Goal: Transaction & Acquisition: Purchase product/service

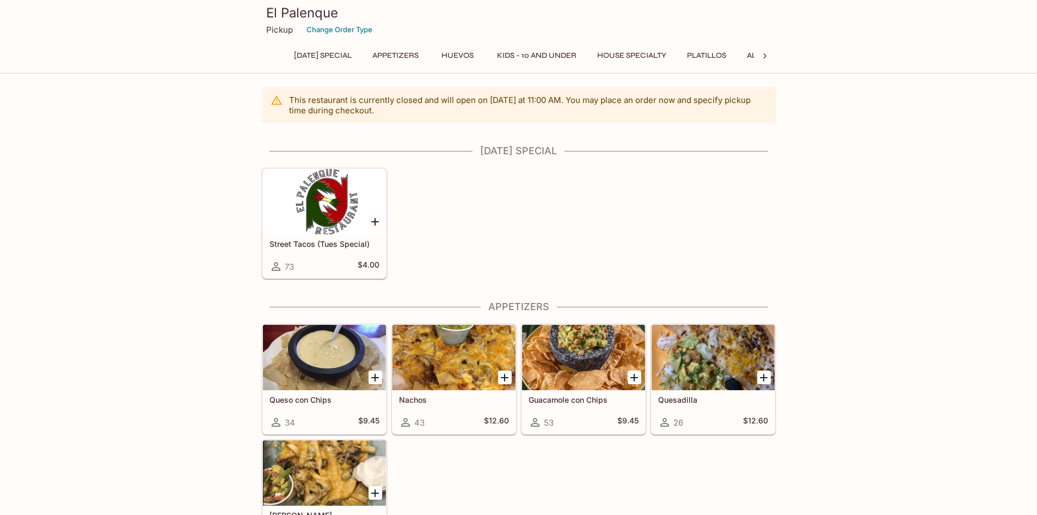
click at [424, 102] on p "This restaurant is currently closed and will open [DATE] at 11:00 AM . You may …" at bounding box center [528, 105] width 478 height 21
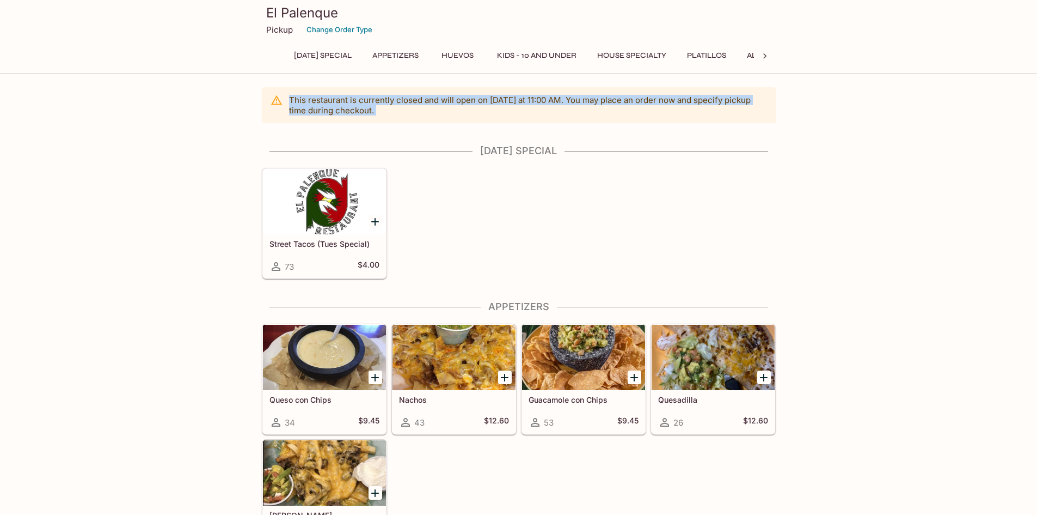
drag, startPoint x: 424, startPoint y: 102, endPoint x: 377, endPoint y: 107, distance: 46.5
click at [420, 102] on p "This restaurant is currently closed and will open [DATE] at 11:00 AM . You may …" at bounding box center [528, 105] width 478 height 21
click at [377, 107] on p "This restaurant is currently closed and will open [DATE] at 11:00 AM . You may …" at bounding box center [528, 105] width 478 height 21
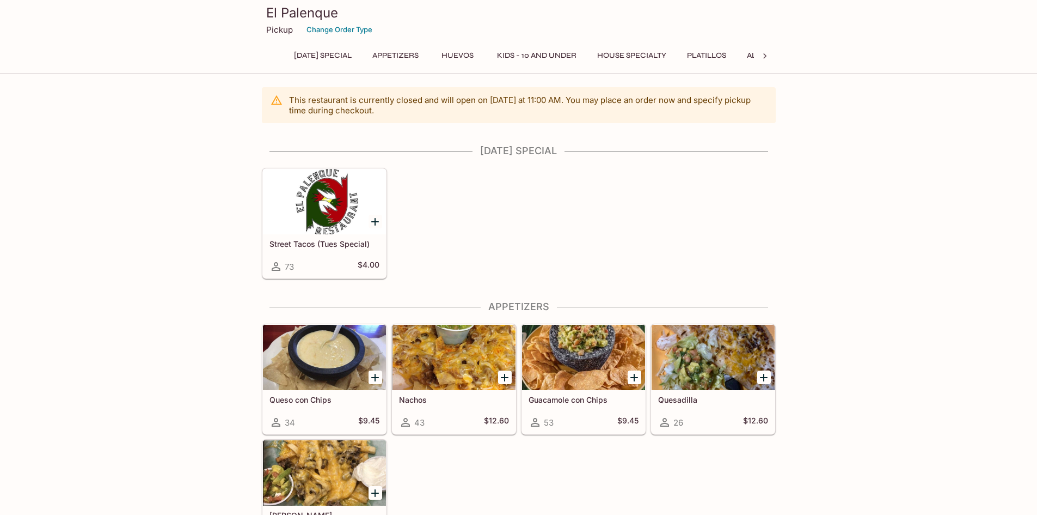
click at [279, 28] on p "Pickup" at bounding box center [279, 30] width 27 height 10
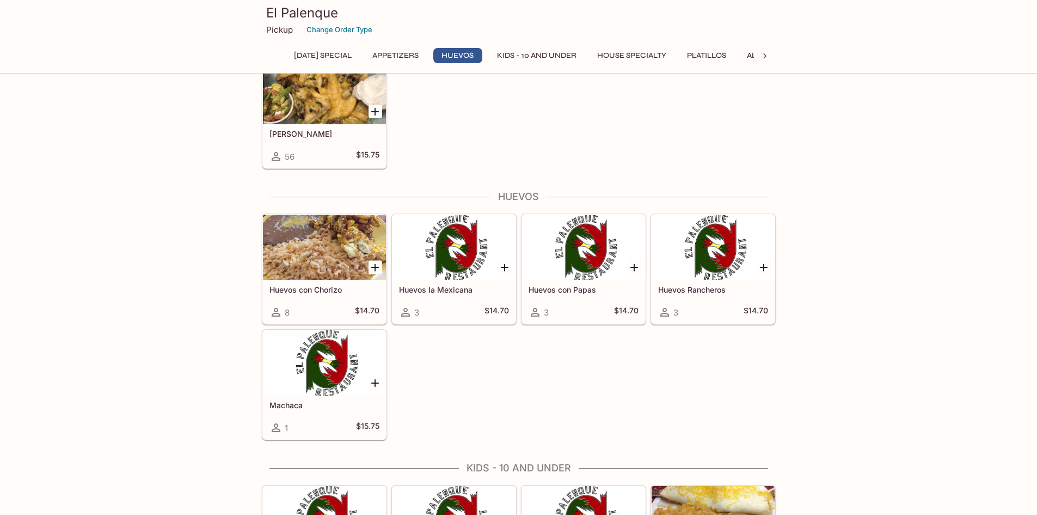
scroll to position [599, 0]
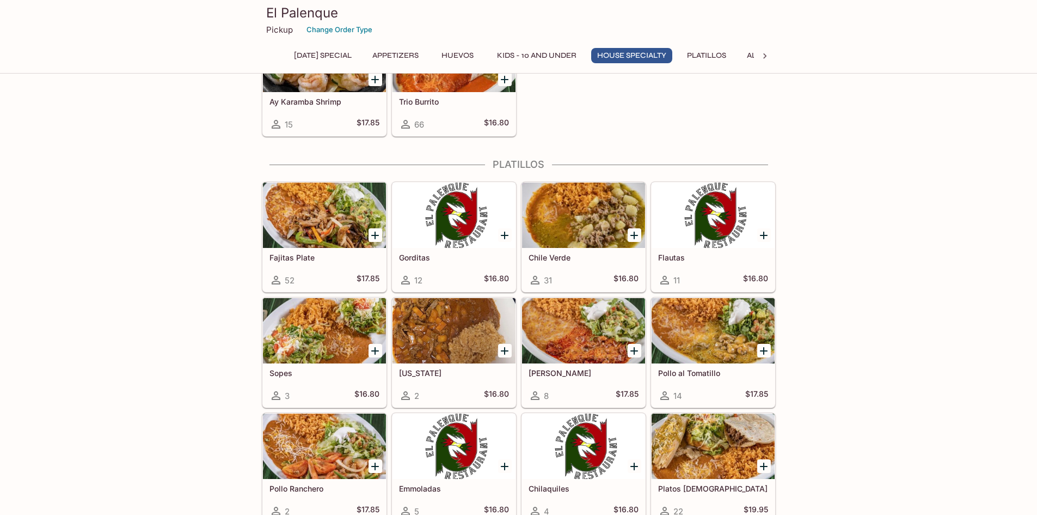
click at [374, 233] on icon "Add Fajitas Plate" at bounding box center [375, 235] width 13 height 13
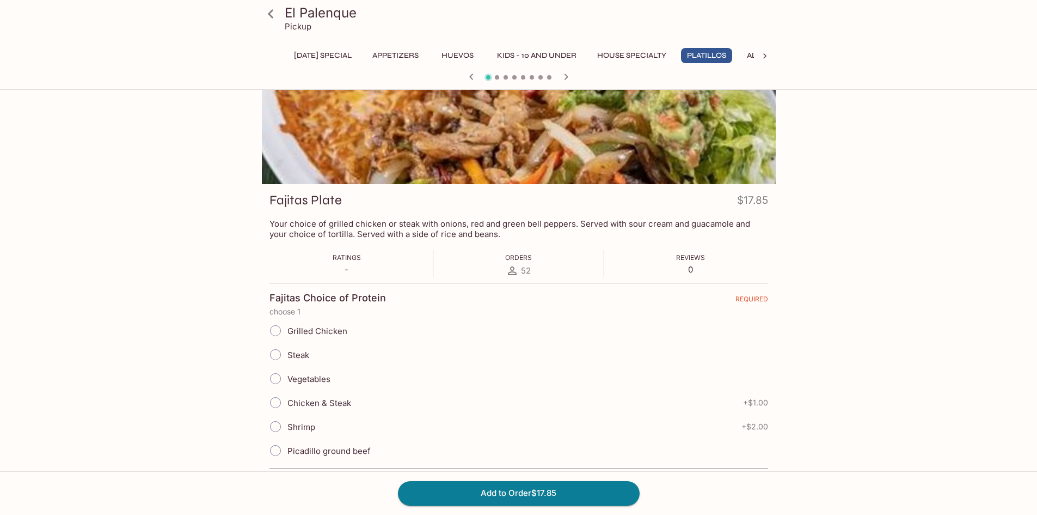
scroll to position [163, 0]
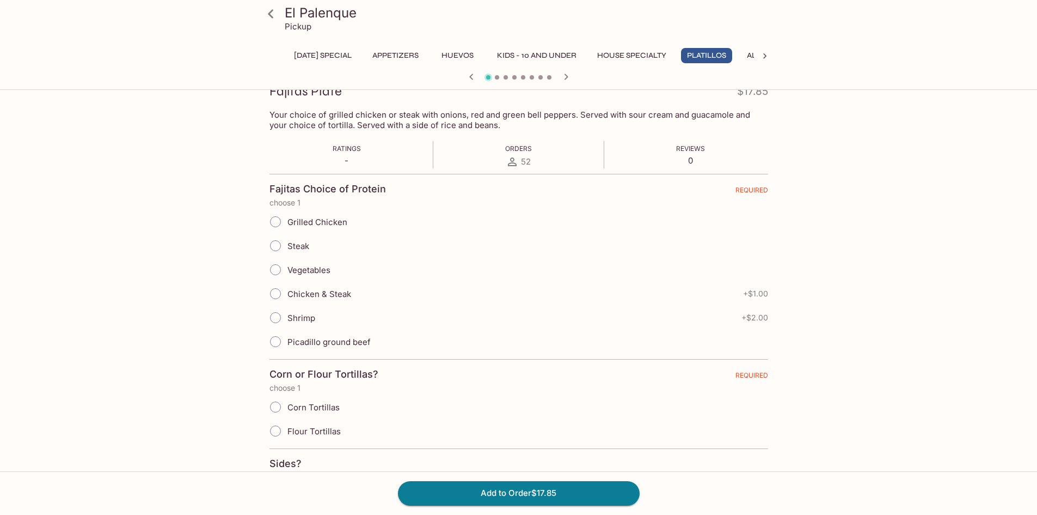
click at [277, 243] on input "Steak" at bounding box center [275, 245] width 23 height 23
radio input "true"
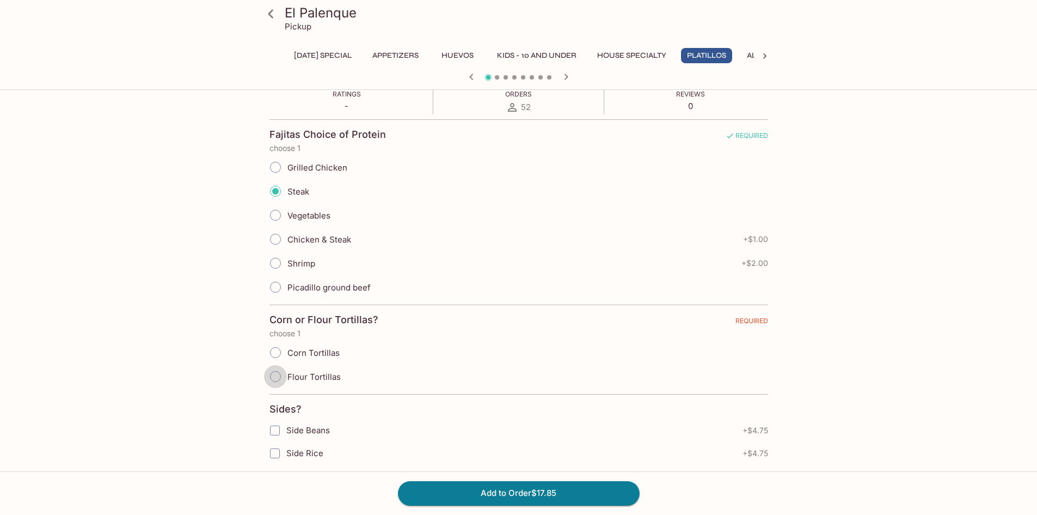
click at [276, 377] on input "Flour Tortillas" at bounding box center [275, 376] width 23 height 23
radio input "true"
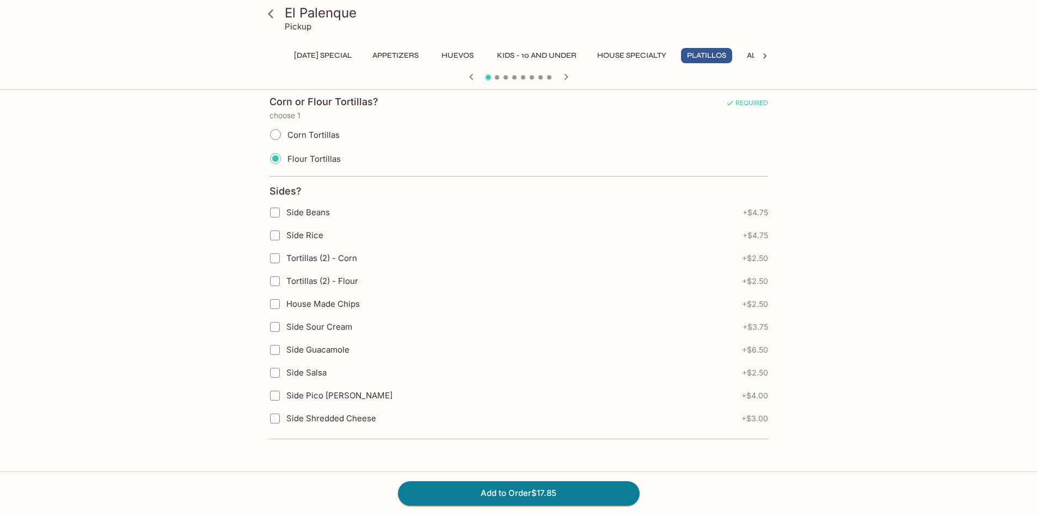
scroll to position [444, 0]
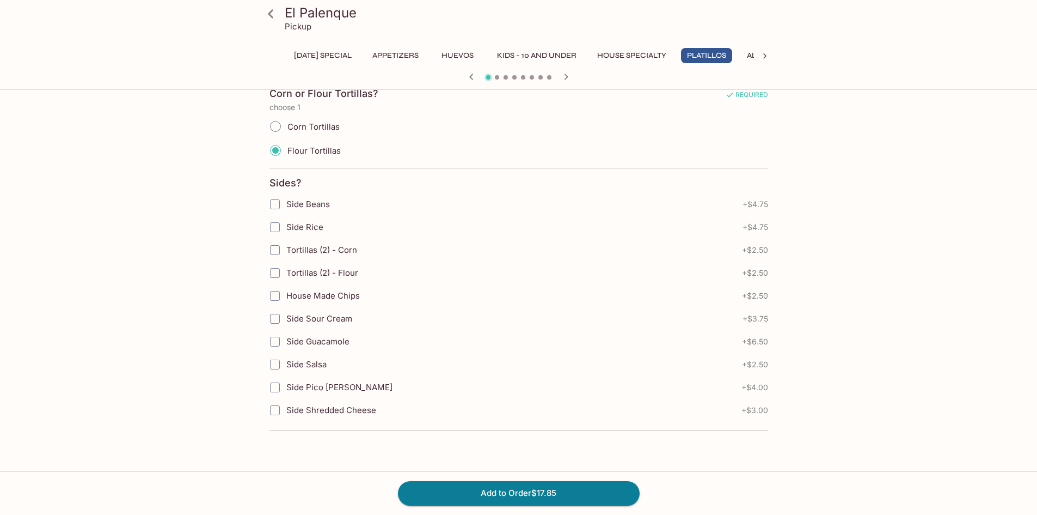
click at [276, 362] on input "Side Salsa" at bounding box center [275, 364] width 22 height 22
checkbox input "true"
click at [271, 298] on input "House Made Chips" at bounding box center [275, 296] width 22 height 22
checkbox input "true"
click at [508, 497] on button "Add to Order $22.85" at bounding box center [519, 493] width 242 height 24
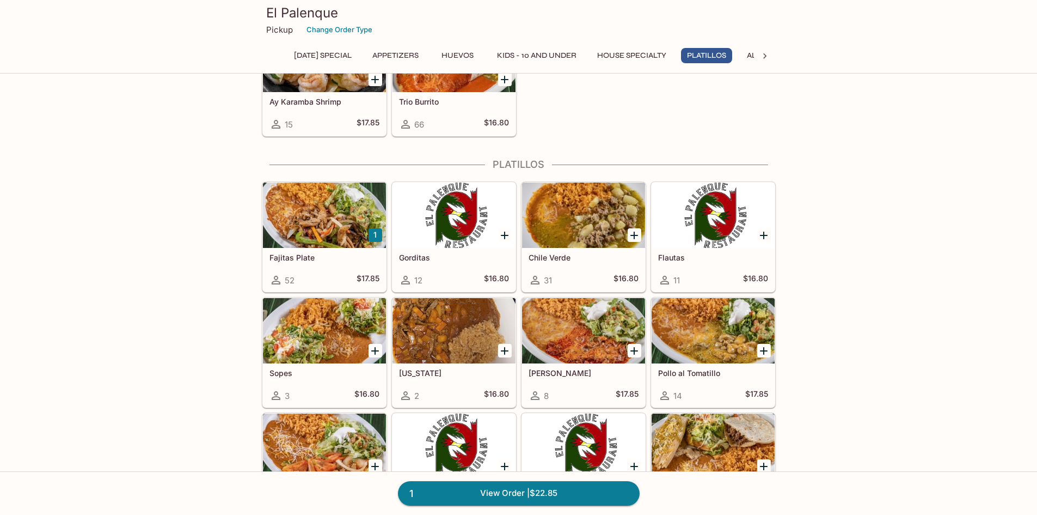
scroll to position [1458, 0]
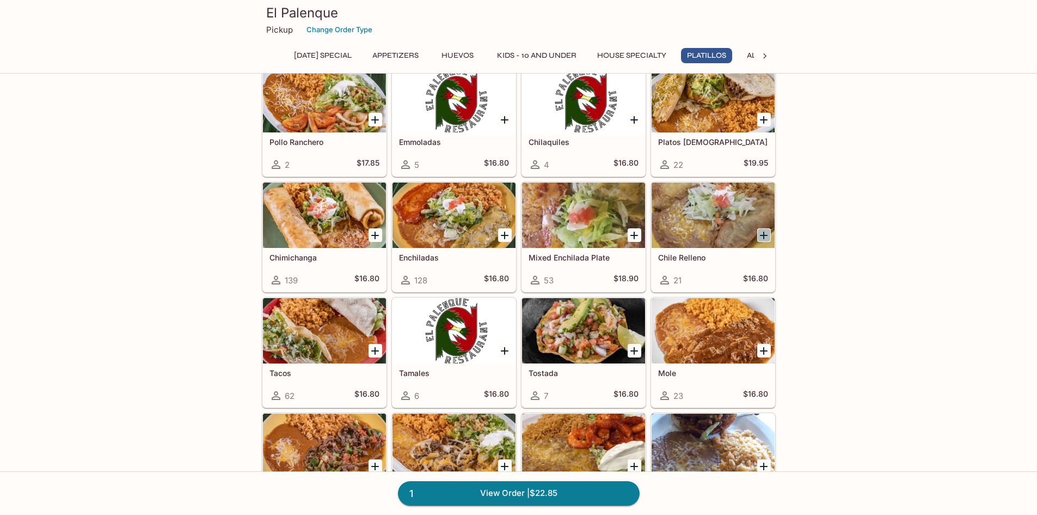
click at [766, 236] on icon "Add Chile Relleno" at bounding box center [764, 235] width 13 height 13
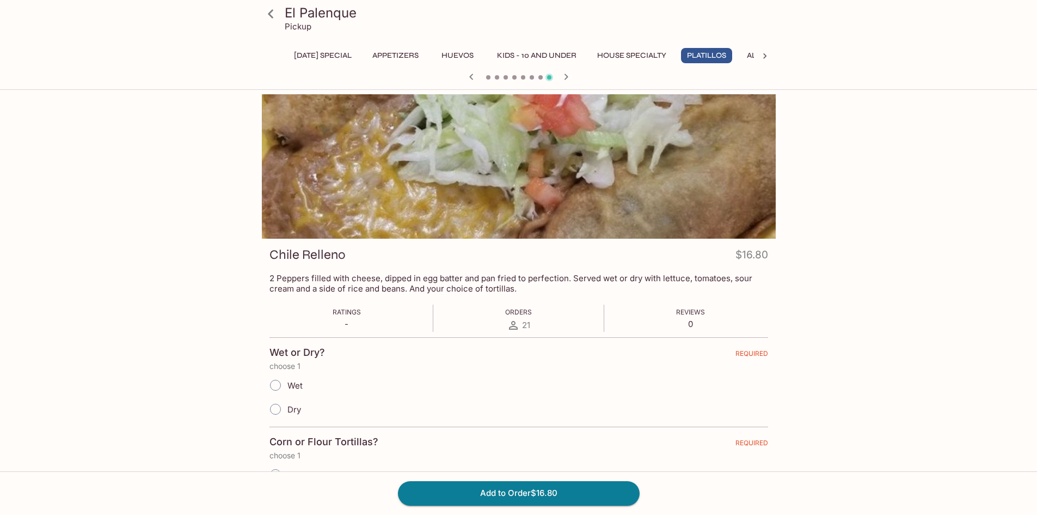
scroll to position [163, 0]
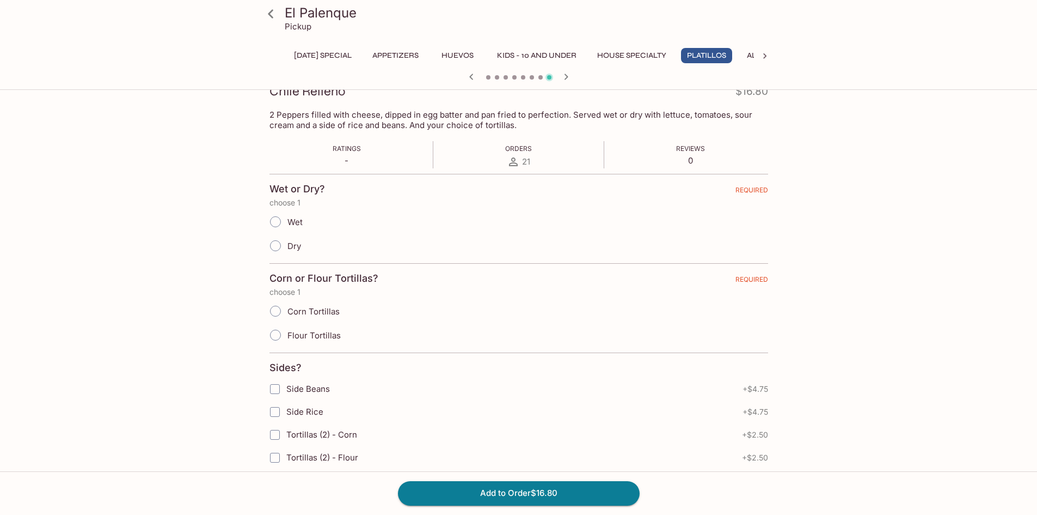
click at [276, 332] on input "Flour Tortillas" at bounding box center [275, 334] width 23 height 23
radio input "true"
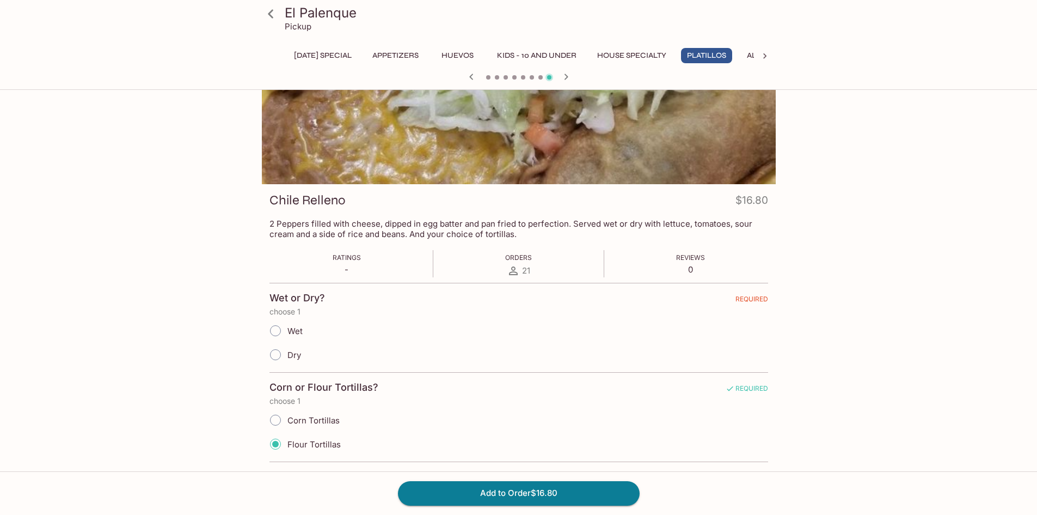
click at [276, 331] on input "Wet" at bounding box center [275, 330] width 23 height 23
radio input "true"
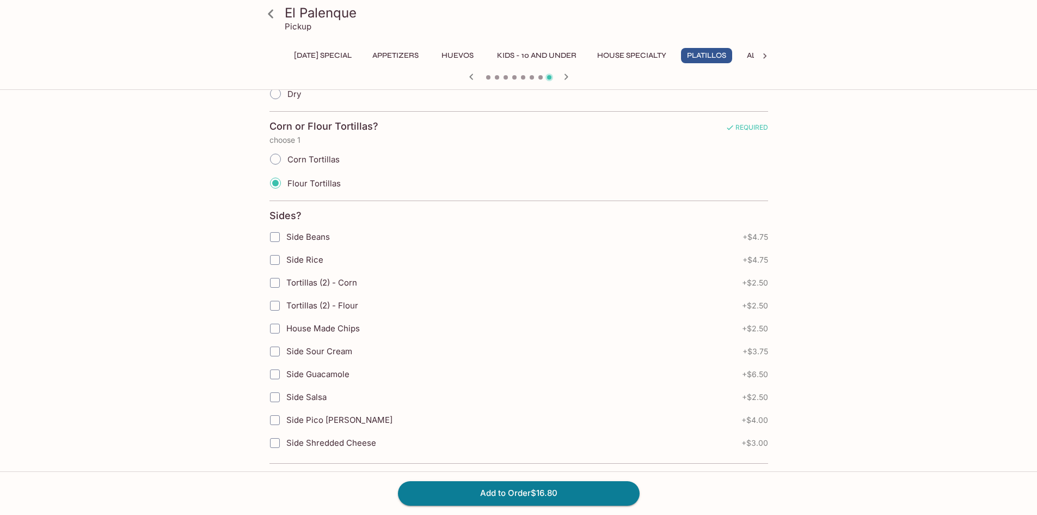
scroll to position [152, 0]
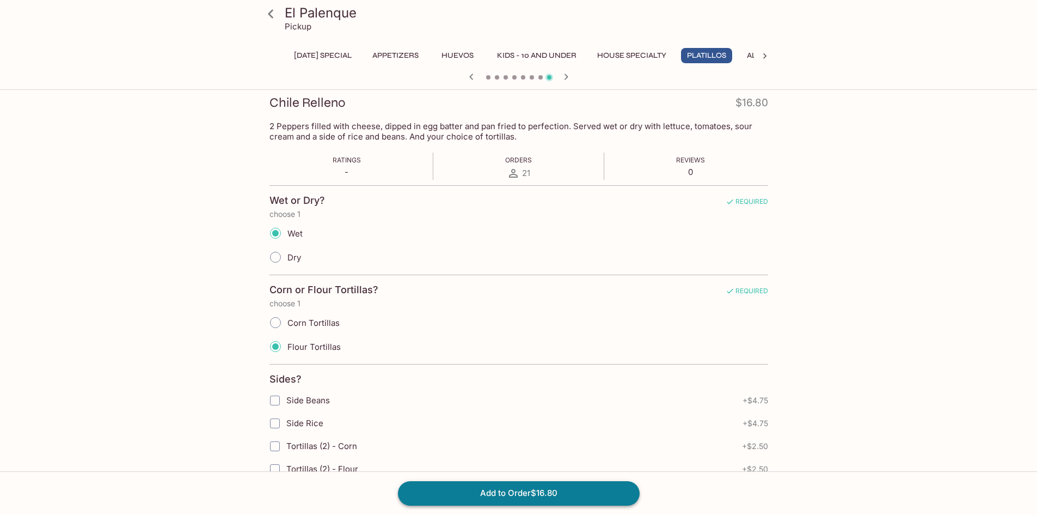
click at [533, 491] on button "Add to Order $16.80" at bounding box center [519, 493] width 242 height 24
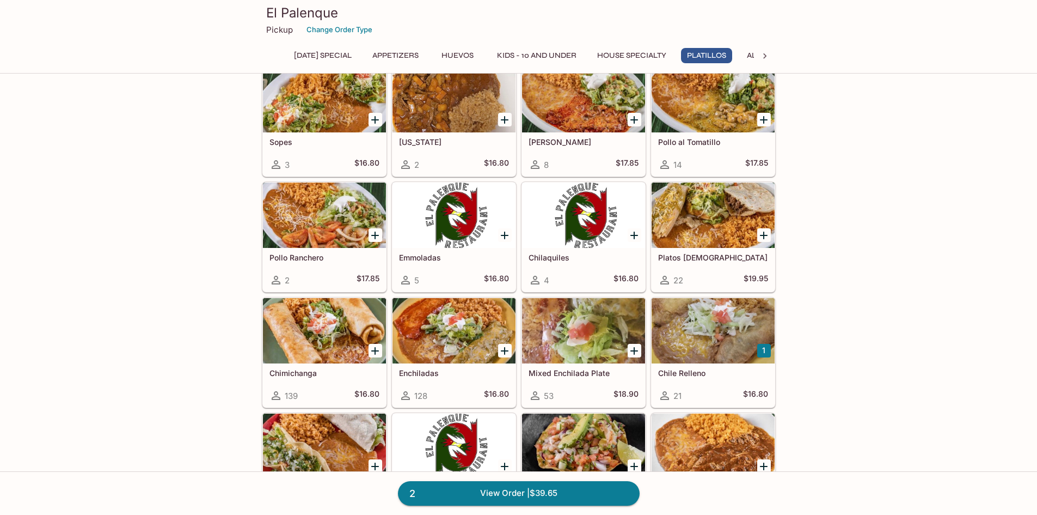
click at [506, 236] on icon "Add Emmoladas" at bounding box center [504, 235] width 13 height 13
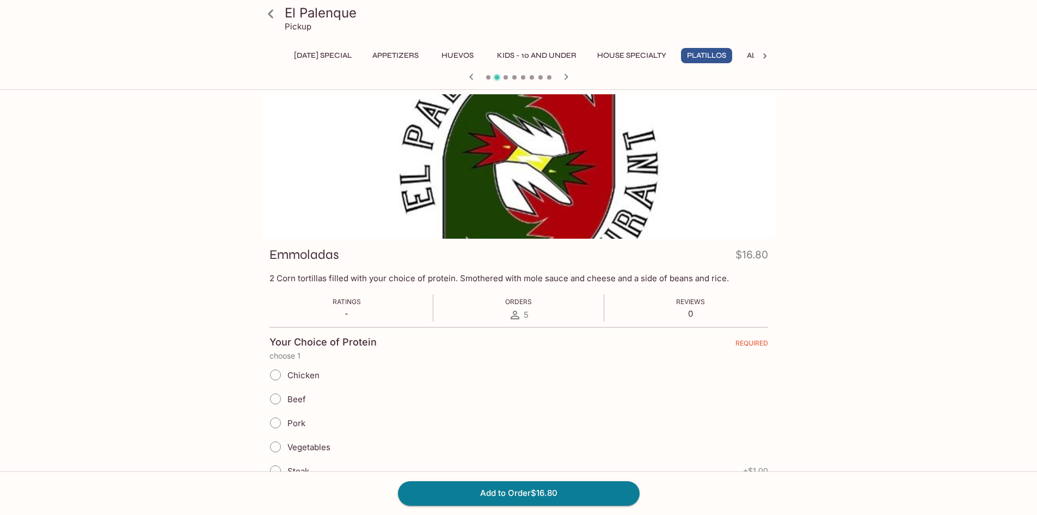
scroll to position [109, 0]
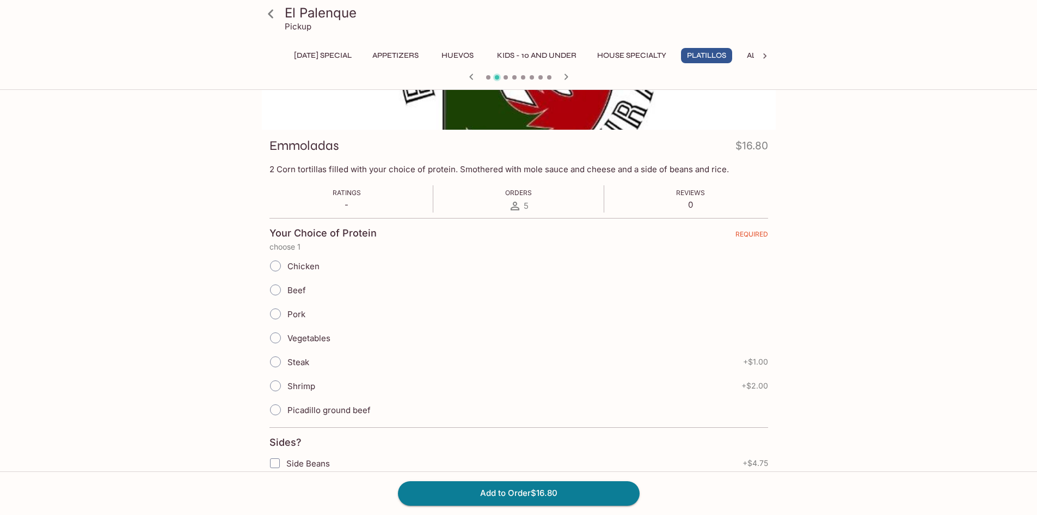
click at [277, 261] on input "Chicken" at bounding box center [275, 265] width 23 height 23
radio input "true"
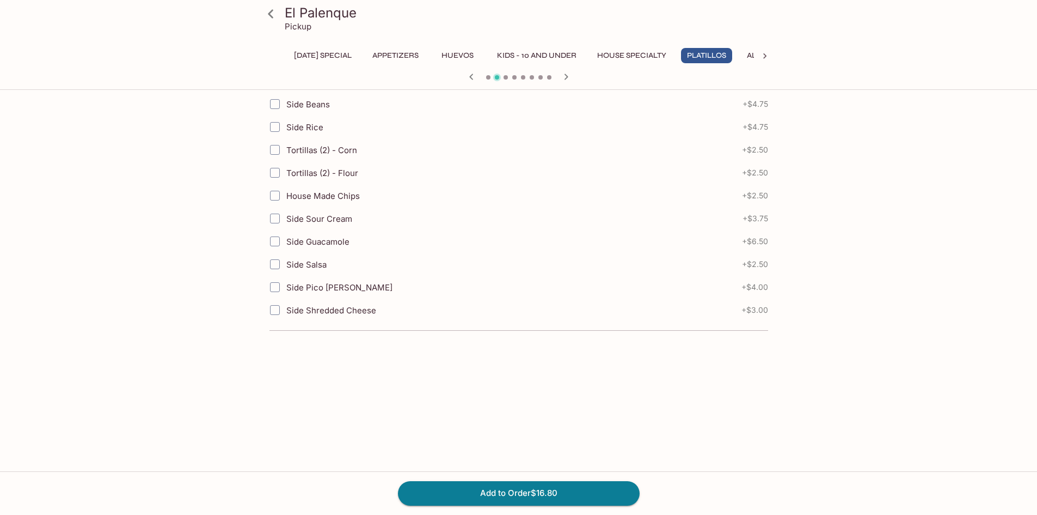
scroll to position [141, 0]
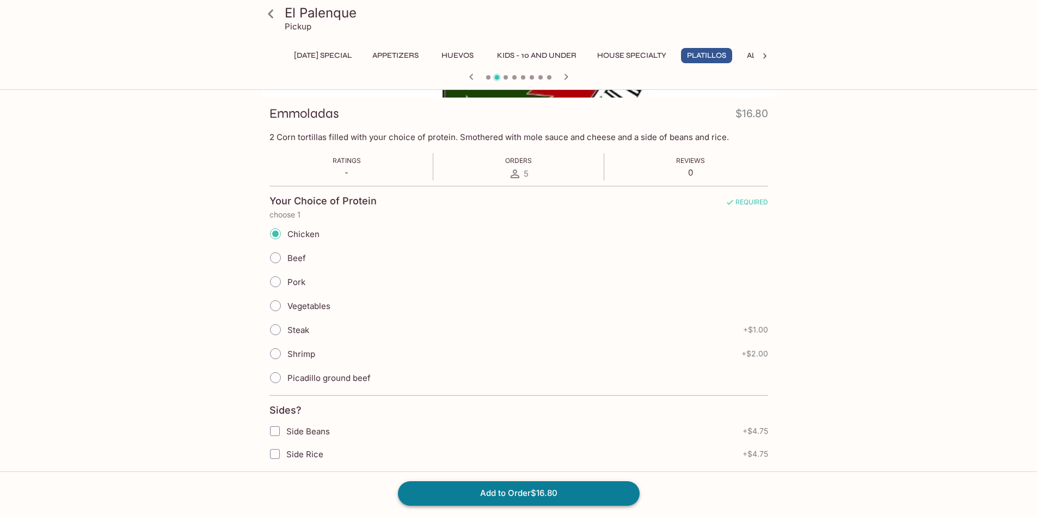
click at [598, 493] on button "Add to Order $16.80" at bounding box center [519, 493] width 242 height 24
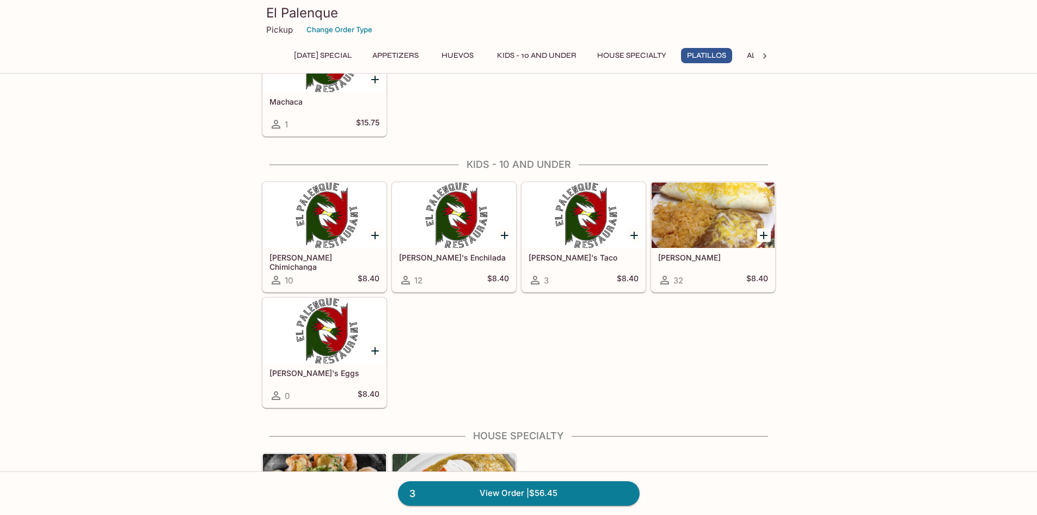
scroll to position [1804, 0]
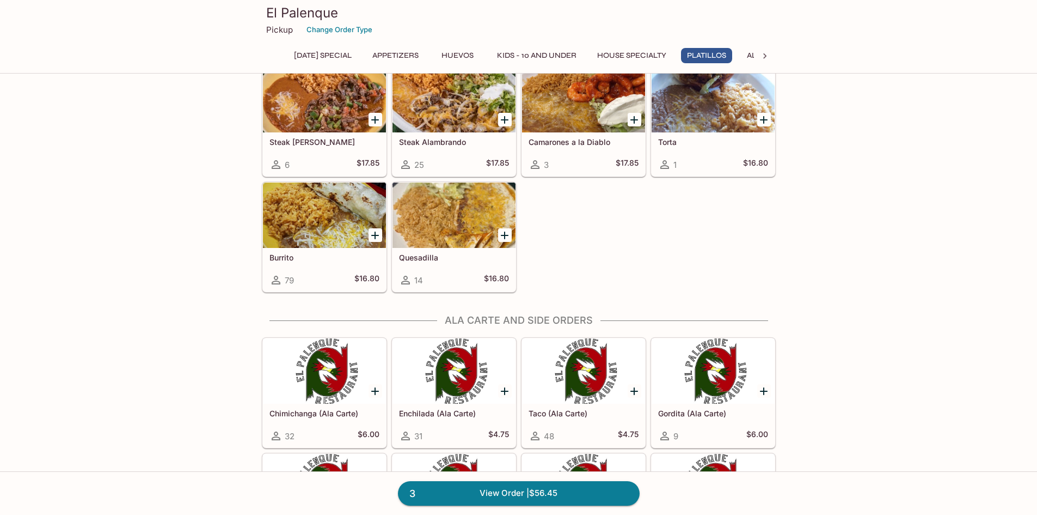
click at [506, 234] on icon "Add Quesadilla" at bounding box center [504, 235] width 13 height 13
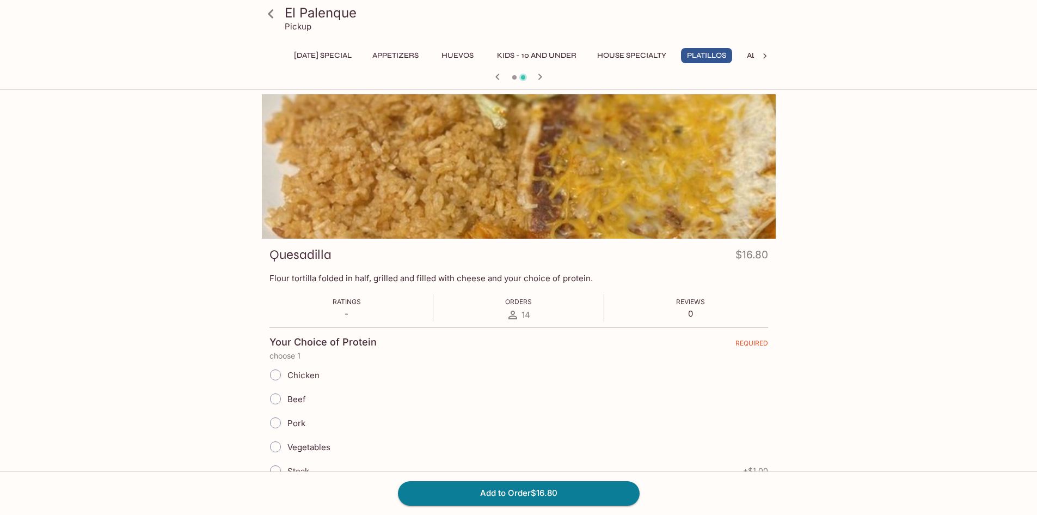
scroll to position [109, 0]
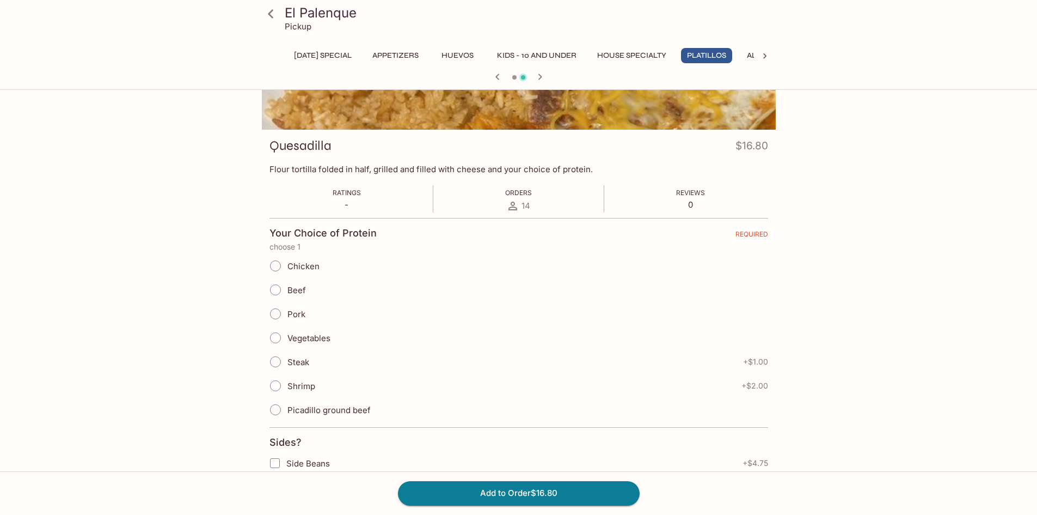
click at [279, 336] on input "Vegetables" at bounding box center [275, 337] width 23 height 23
radio input "true"
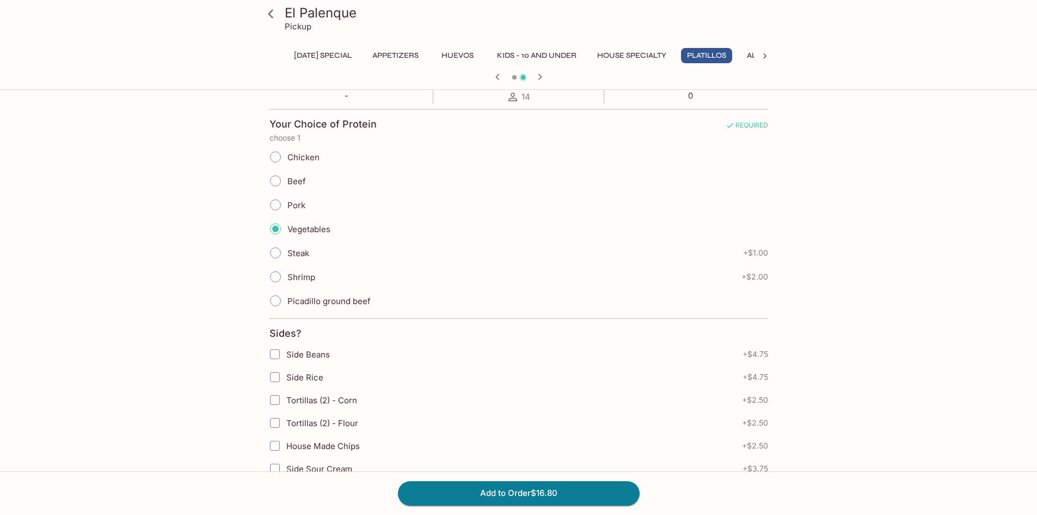
scroll to position [327, 0]
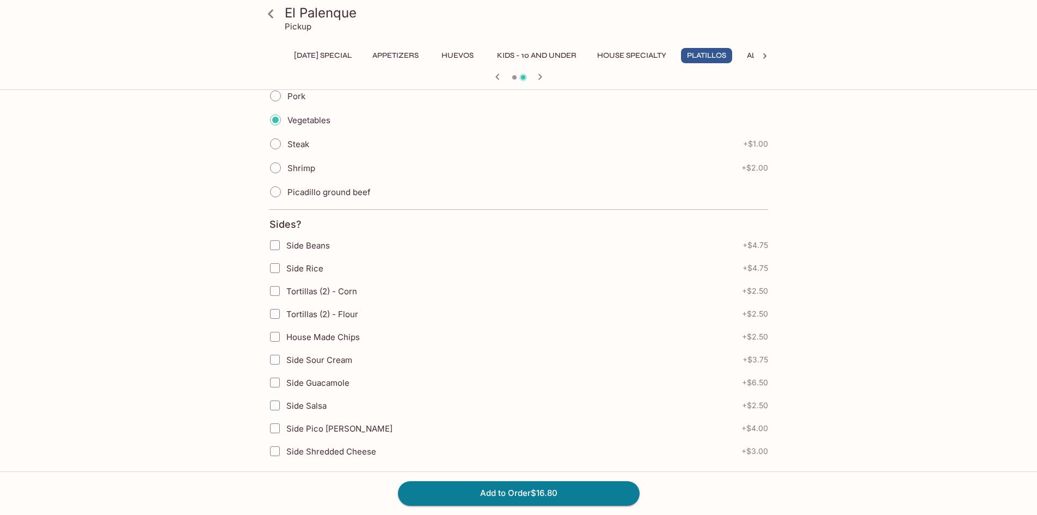
click at [271, 270] on input "Side Rice" at bounding box center [275, 268] width 22 height 22
checkbox input "true"
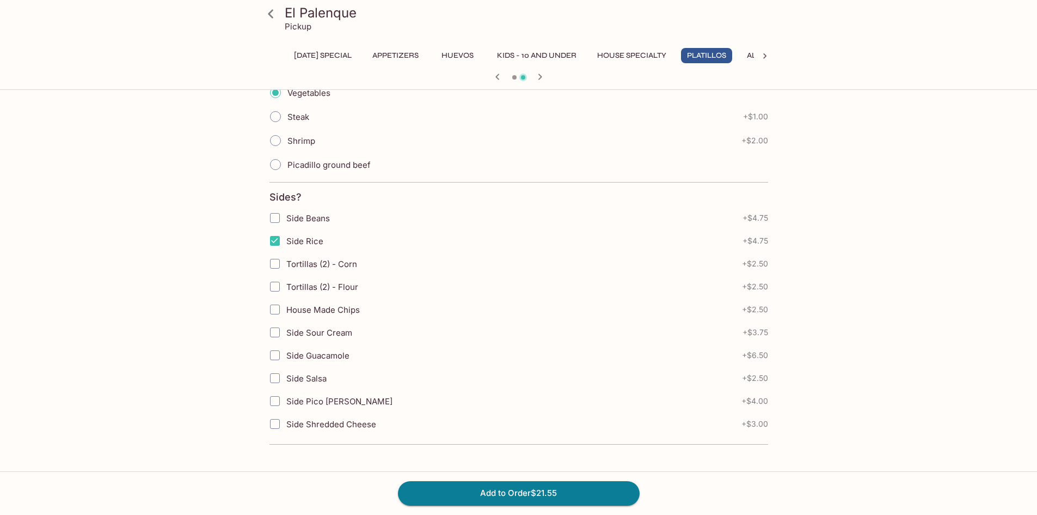
click at [278, 356] on input "Side Guacamole" at bounding box center [275, 355] width 22 height 22
checkbox input "true"
click at [561, 491] on button "Add to Order $28.05" at bounding box center [519, 493] width 242 height 24
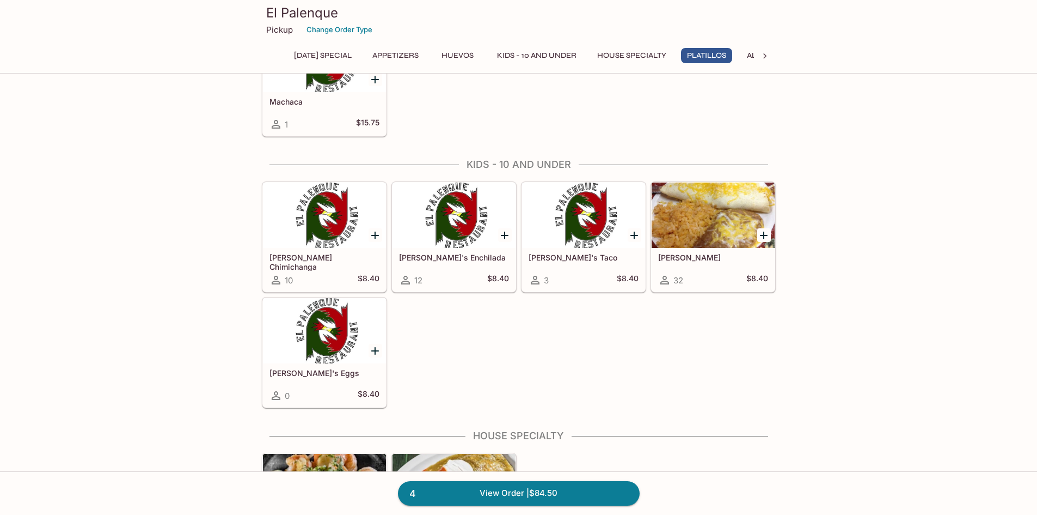
scroll to position [1458, 0]
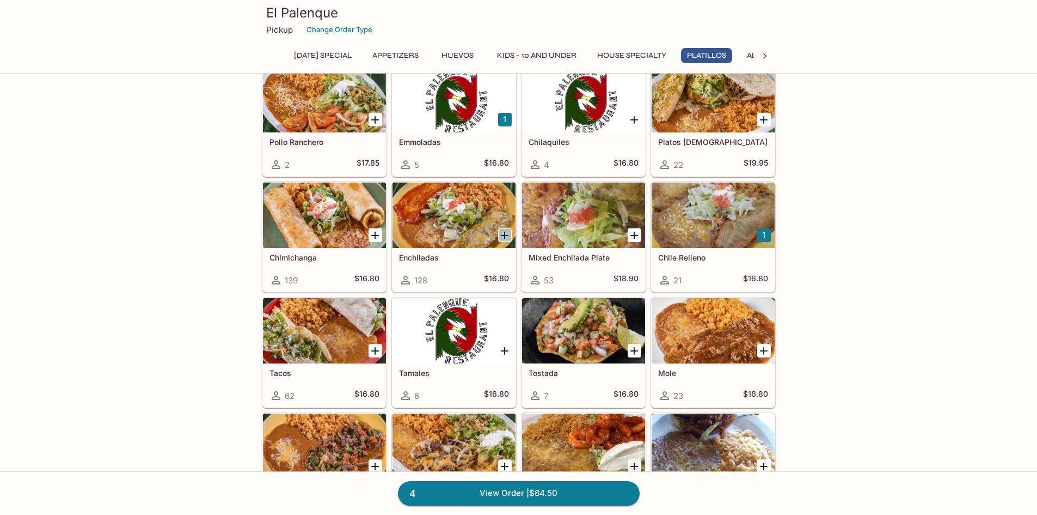
click at [507, 234] on icon "Add Enchiladas" at bounding box center [504, 235] width 13 height 13
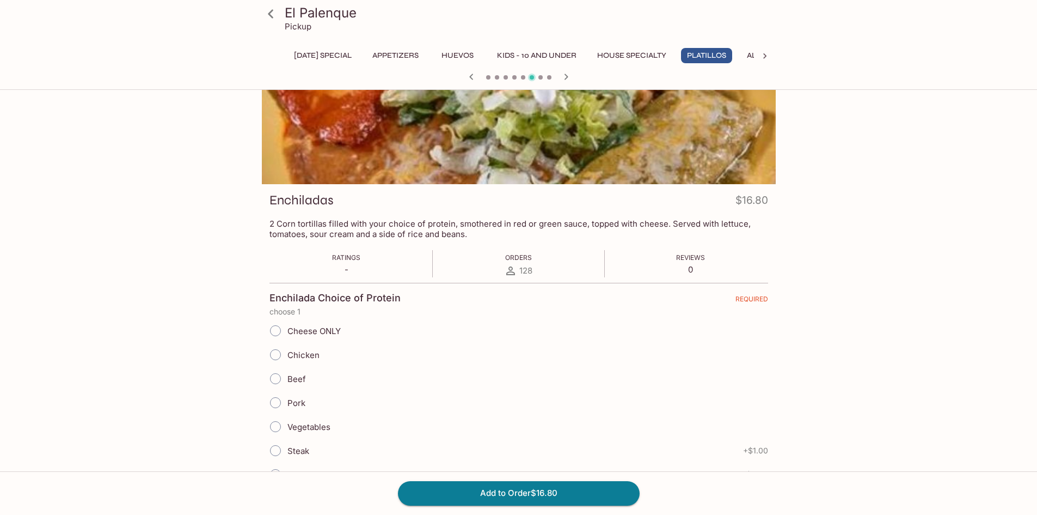
scroll to position [109, 0]
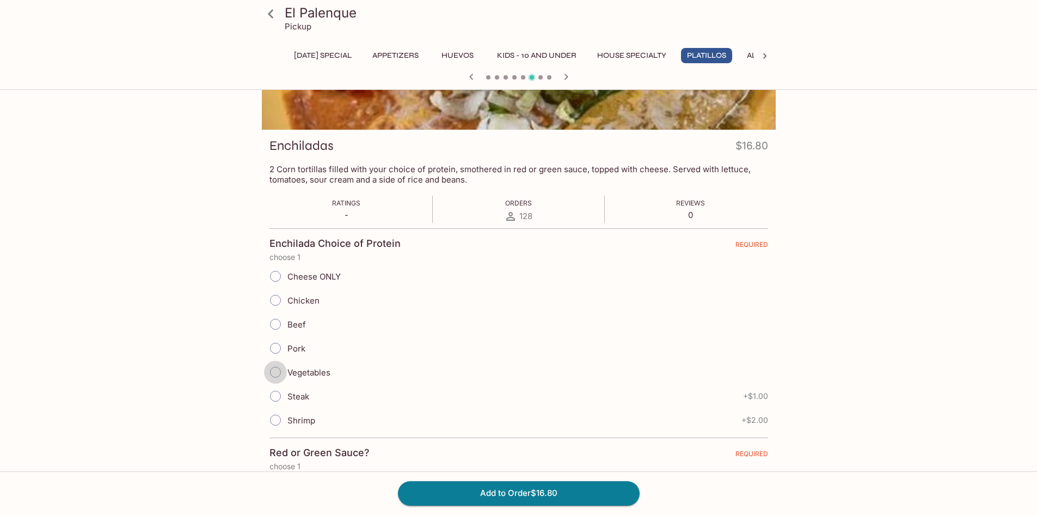
click at [275, 373] on input "Vegetables" at bounding box center [275, 372] width 23 height 23
radio input "true"
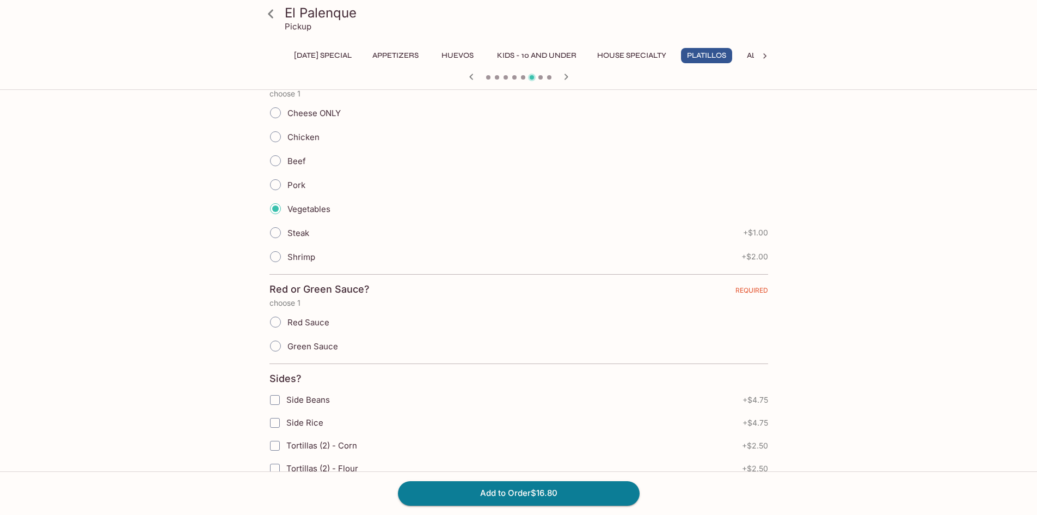
click at [277, 321] on input "Red Sauce" at bounding box center [275, 321] width 23 height 23
radio input "true"
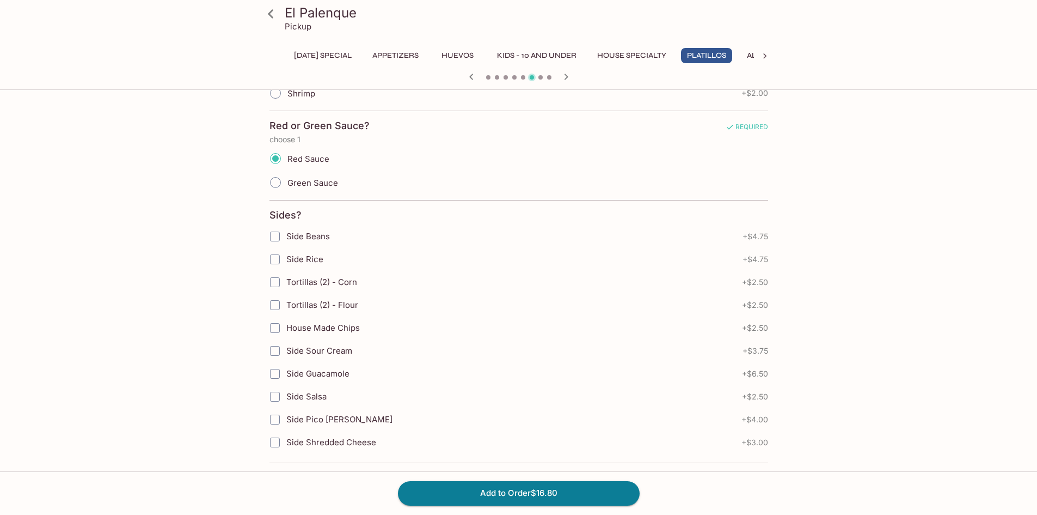
scroll to position [444, 0]
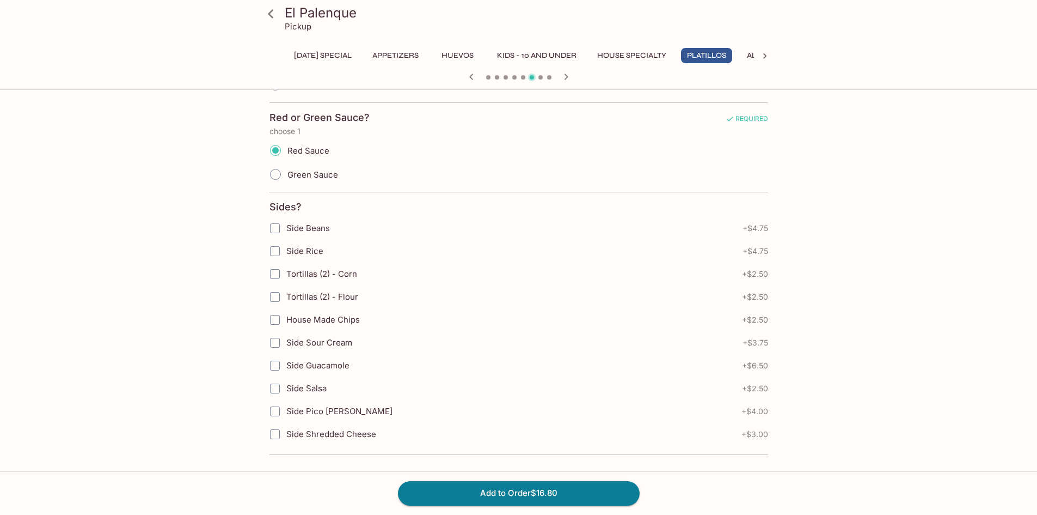
click at [274, 320] on input "House Made Chips" at bounding box center [275, 320] width 22 height 22
checkbox input "true"
click at [273, 344] on input "Side Sour Cream" at bounding box center [275, 343] width 22 height 22
checkbox input "true"
click at [577, 495] on button "Add to Order $23.05" at bounding box center [519, 493] width 242 height 24
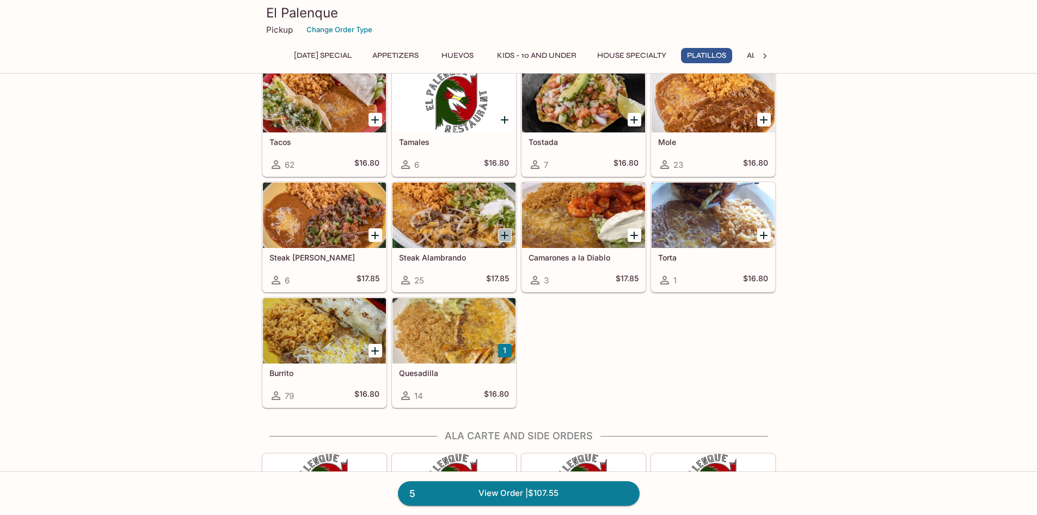
click at [505, 236] on icon "Add Steak Alambrando" at bounding box center [505, 235] width 8 height 8
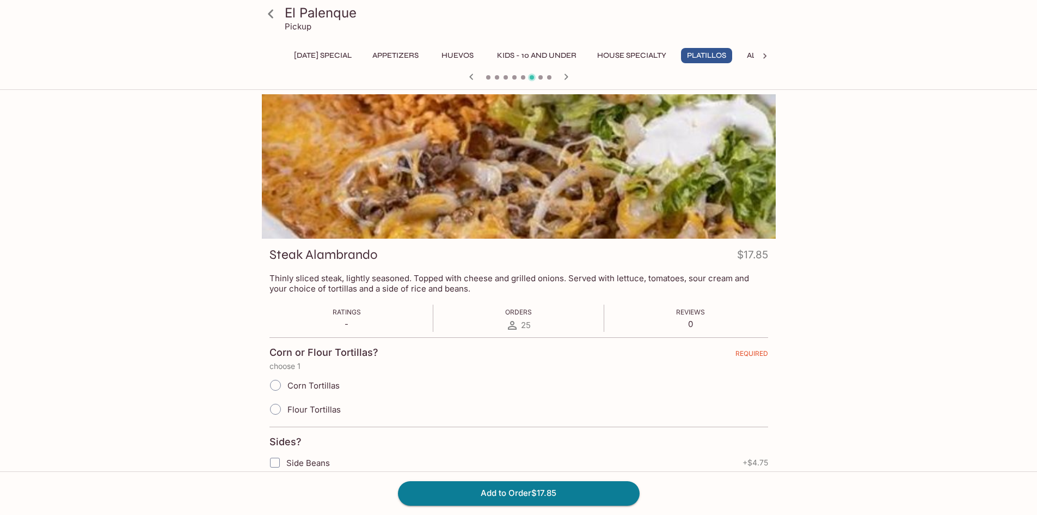
click at [278, 408] on input "Flour Tortillas" at bounding box center [275, 409] width 23 height 23
radio input "true"
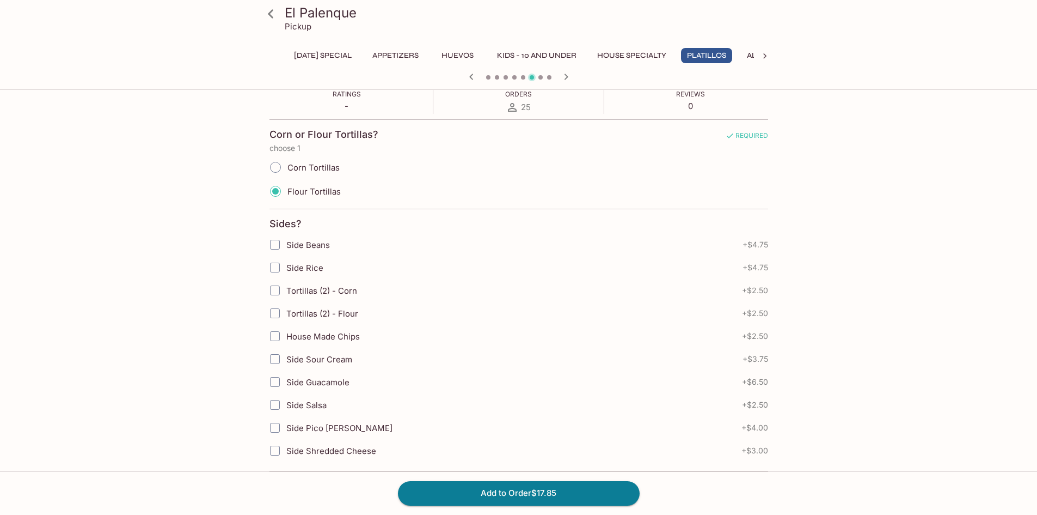
scroll to position [234, 0]
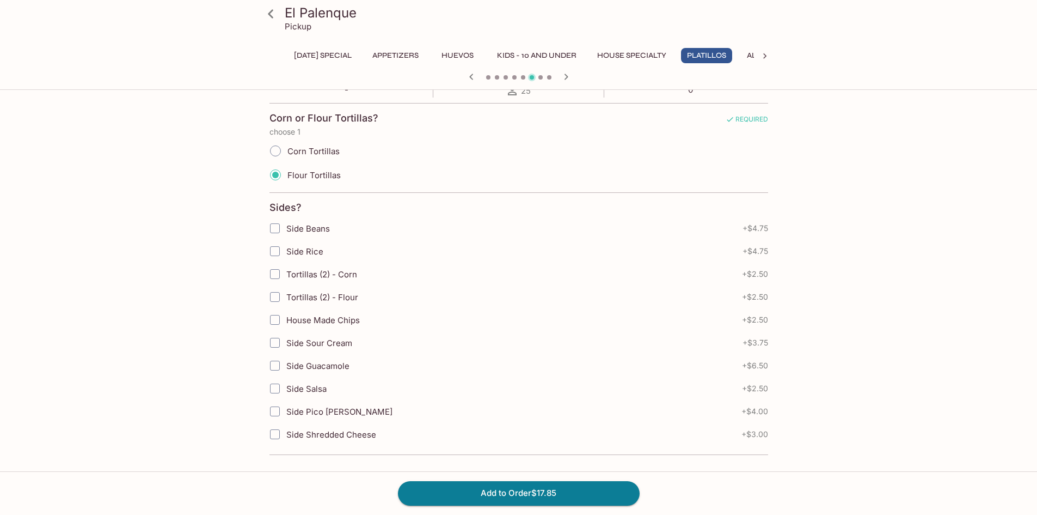
click at [273, 407] on input "Side Pico [PERSON_NAME]" at bounding box center [275, 411] width 22 height 22
checkbox input "true"
click at [484, 492] on button "Add to Order $21.85" at bounding box center [519, 493] width 242 height 24
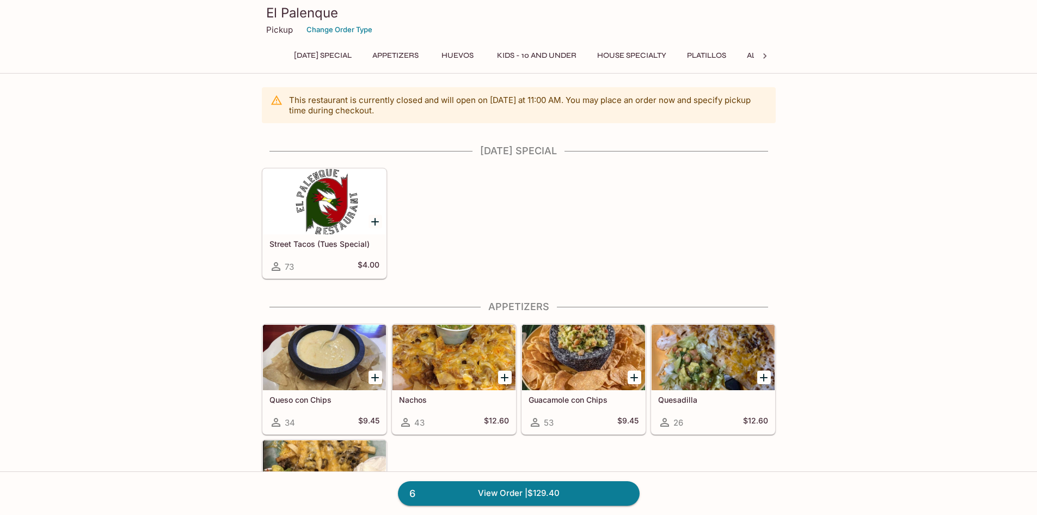
drag, startPoint x: 928, startPoint y: 217, endPoint x: 908, endPoint y: 206, distance: 22.9
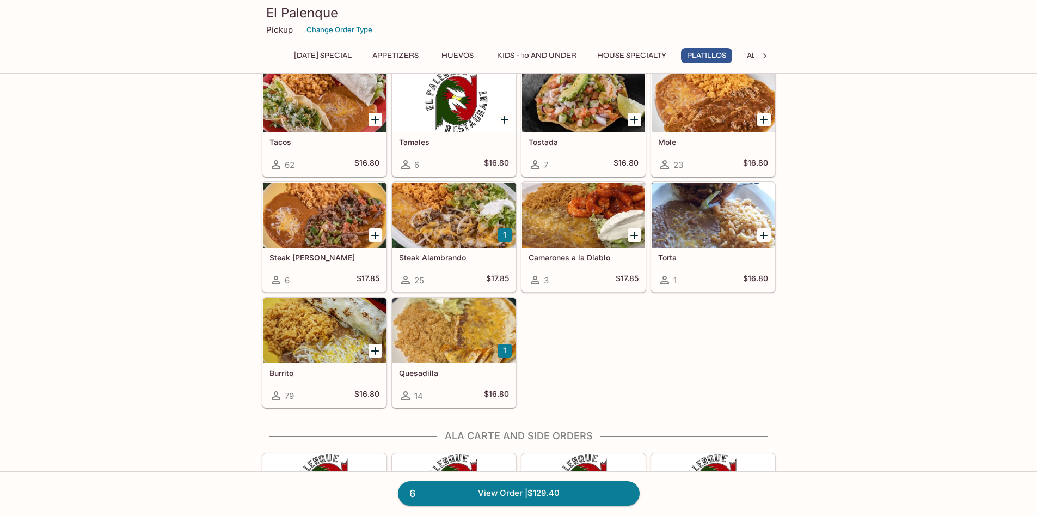
click at [479, 220] on div at bounding box center [454, 214] width 123 height 65
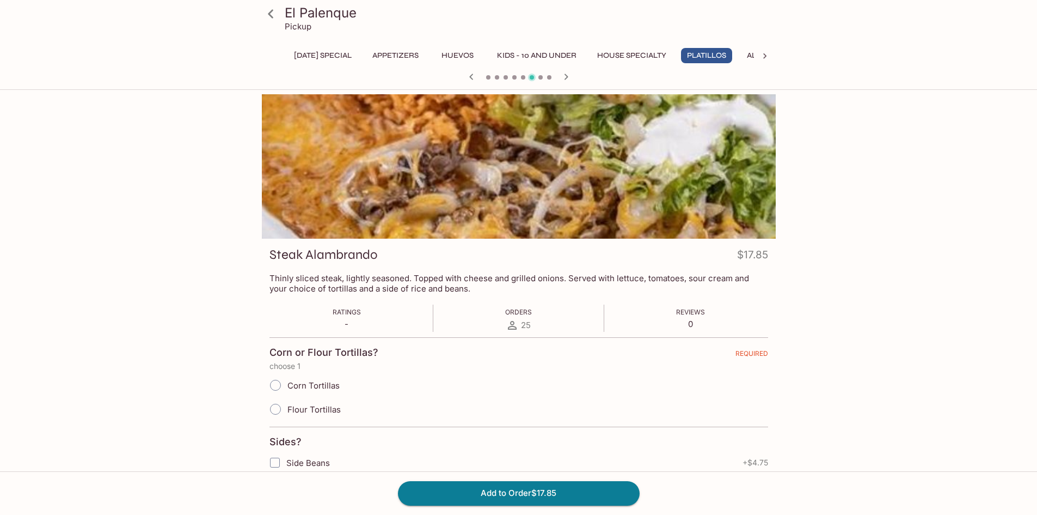
click at [272, 7] on icon at bounding box center [270, 13] width 19 height 19
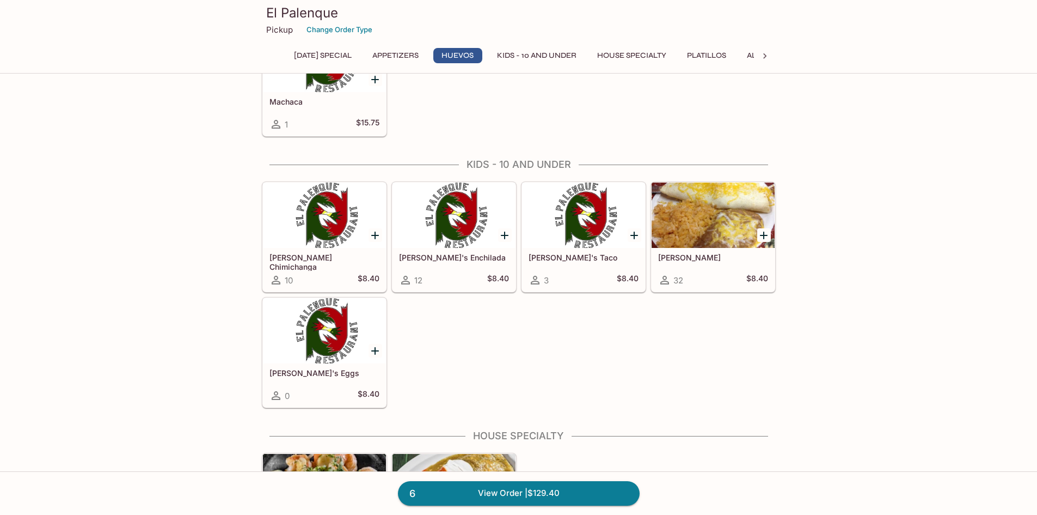
scroll to position [1804, 0]
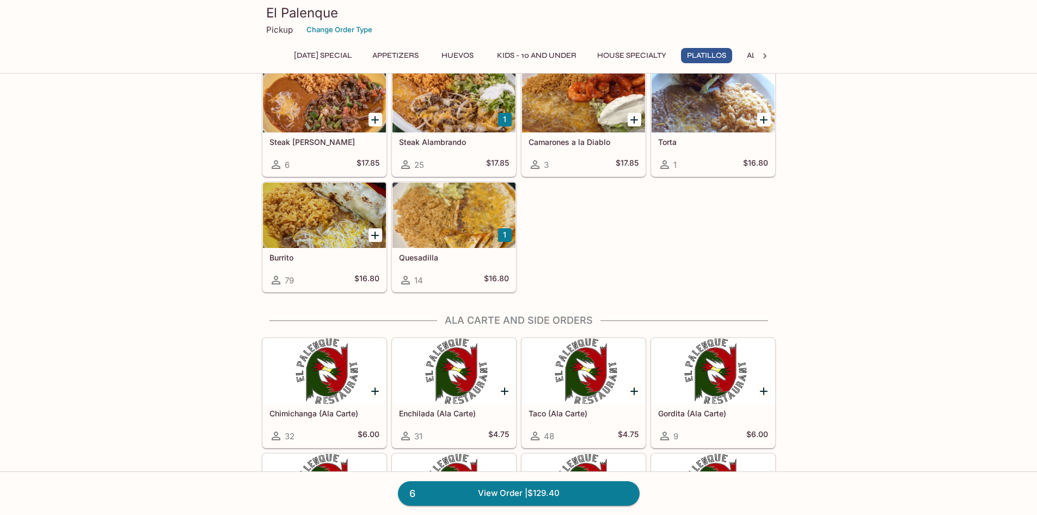
click at [455, 224] on div at bounding box center [454, 214] width 123 height 65
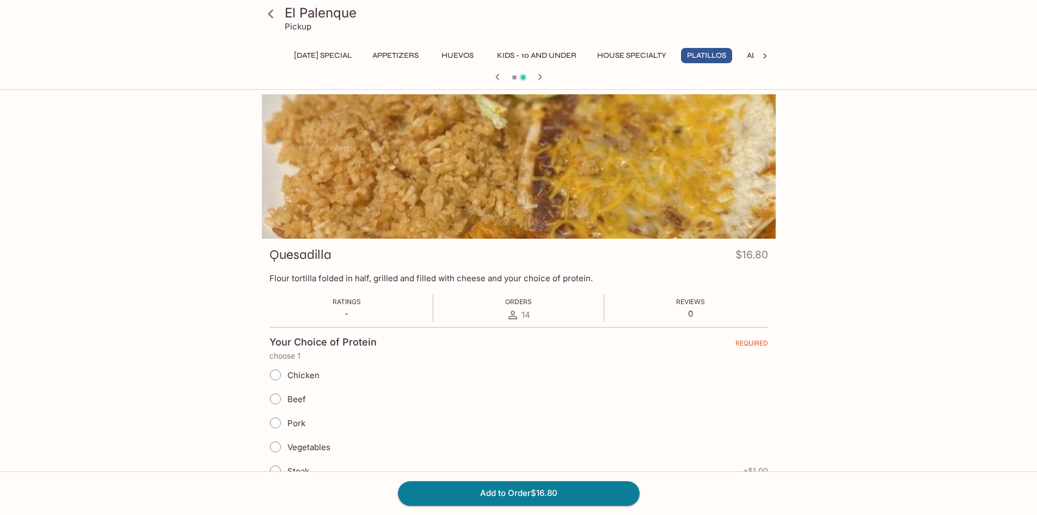
scroll to position [54, 0]
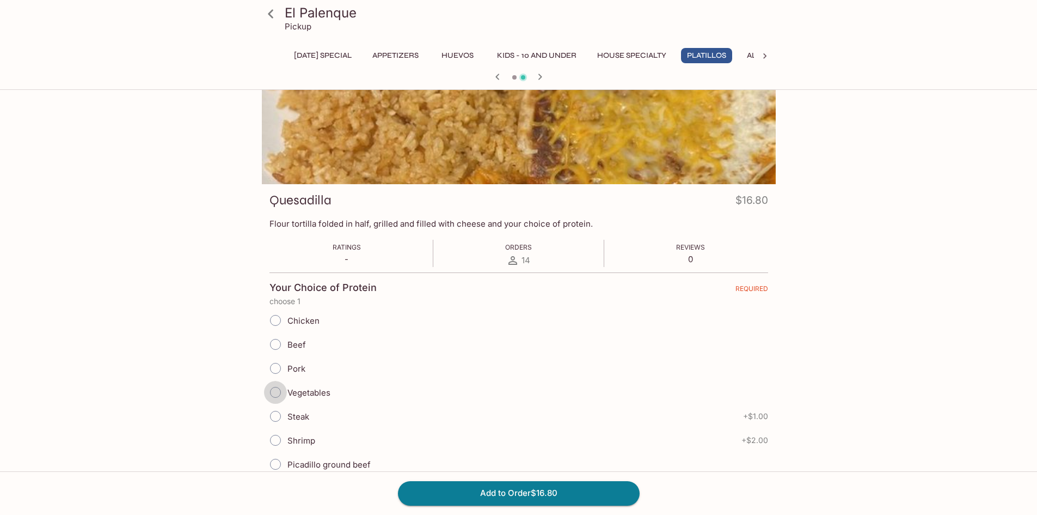
click at [276, 393] on input "Vegetables" at bounding box center [275, 392] width 23 height 23
radio input "true"
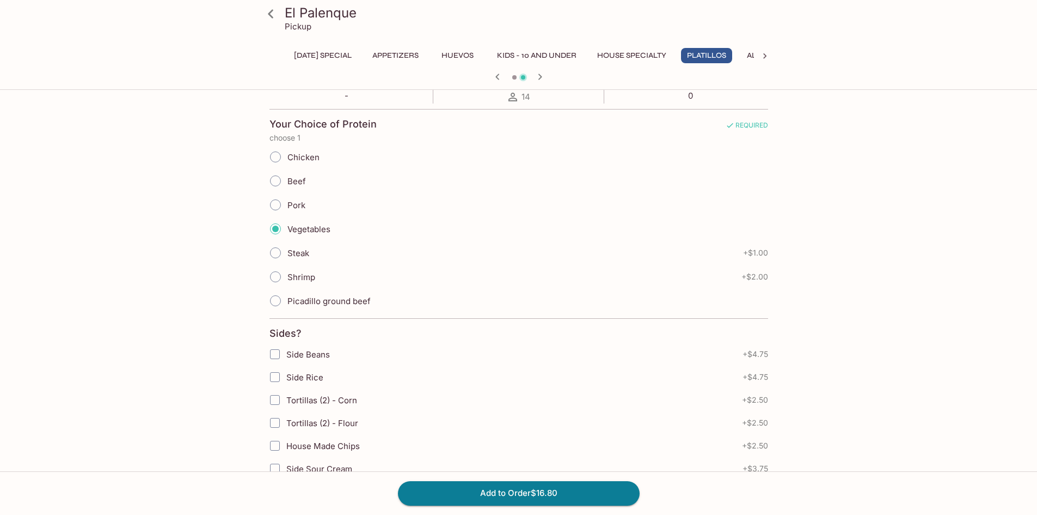
scroll to position [272, 0]
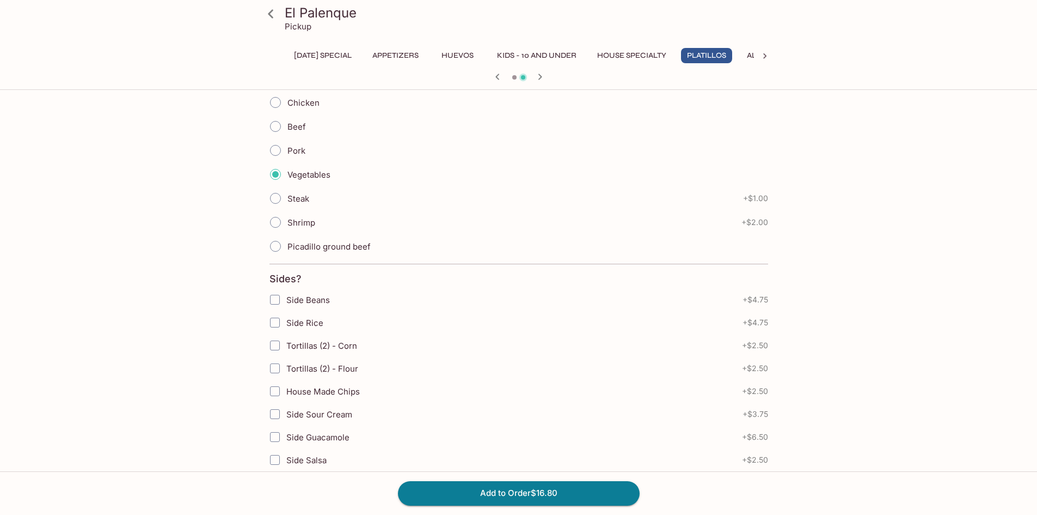
drag, startPoint x: 273, startPoint y: 297, endPoint x: 301, endPoint y: 295, distance: 27.9
click at [274, 297] on input "Side Beans" at bounding box center [275, 300] width 22 height 22
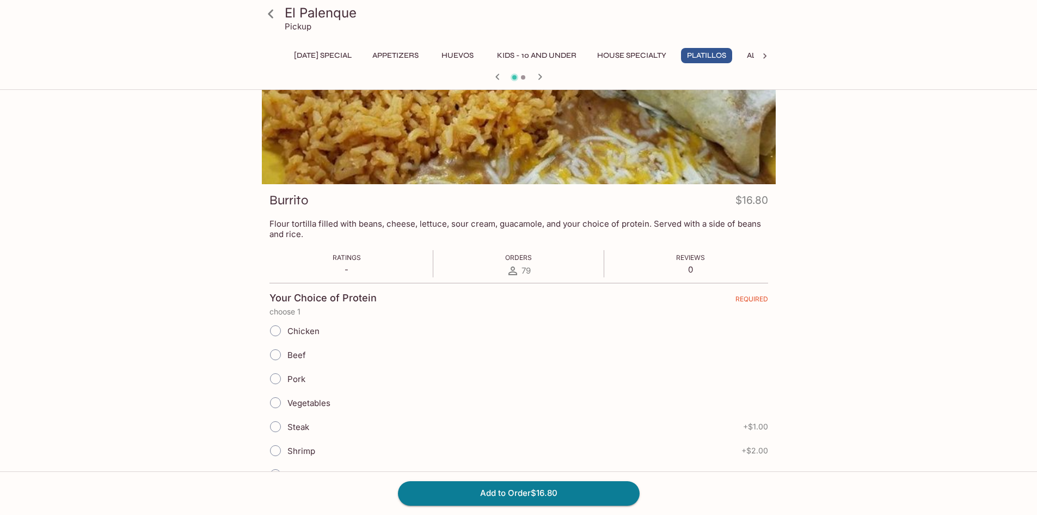
scroll to position [0, 0]
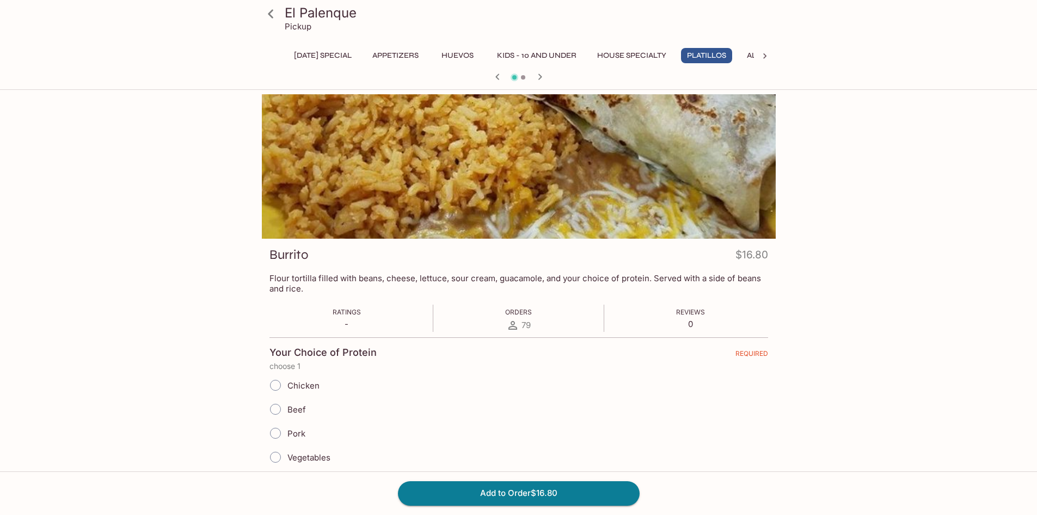
drag, startPoint x: 877, startPoint y: 260, endPoint x: 803, endPoint y: 247, distance: 74.7
click at [803, 247] on div "El Palenque Pickup [DATE] Special Appetizers Huevos Kids - 10 and Under House S…" at bounding box center [518, 351] width 1037 height 515
click at [542, 77] on icon "button" at bounding box center [540, 76] width 13 height 13
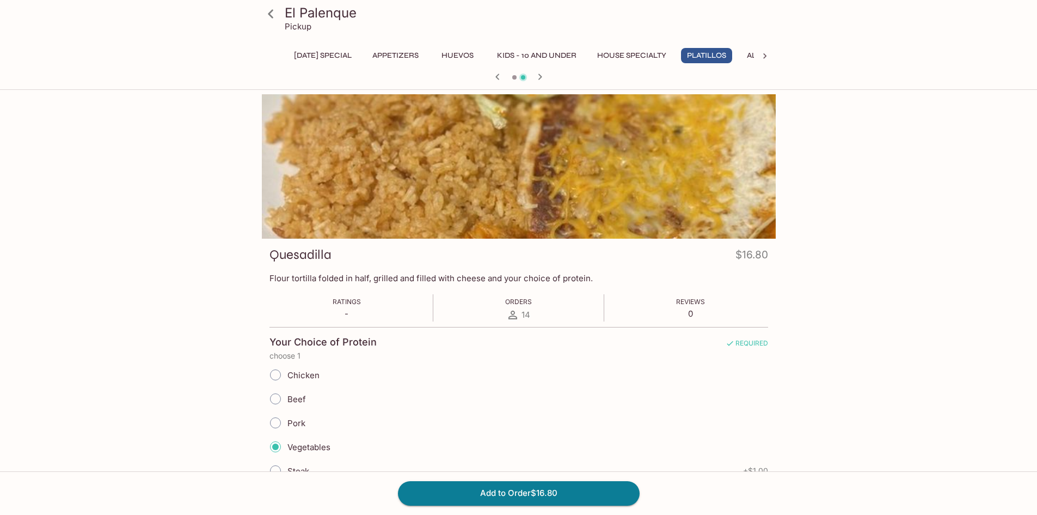
click at [865, 261] on div "El Palenque Pickup [DATE] Special Appetizers Huevos Kids - 10 and Under House S…" at bounding box center [518, 481] width 697 height 774
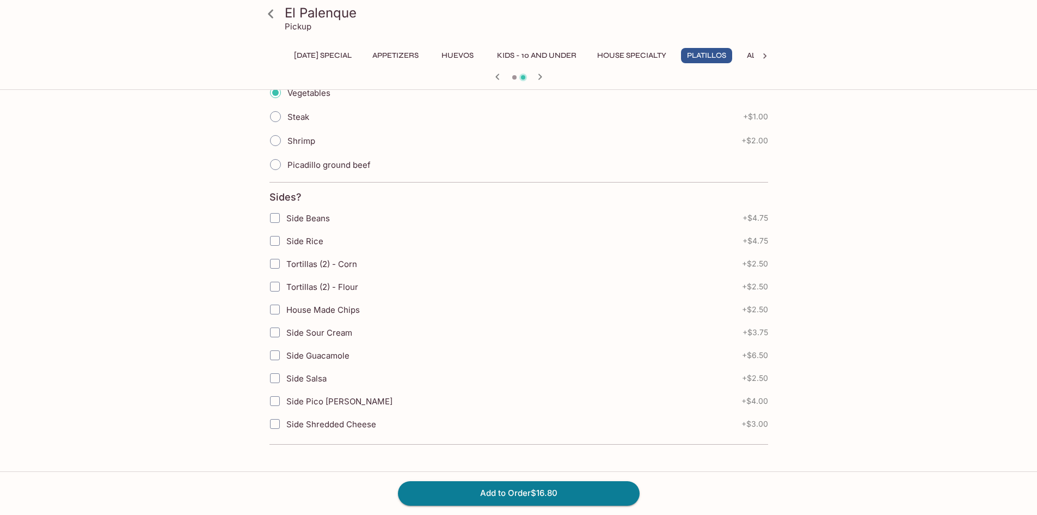
scroll to position [245, 0]
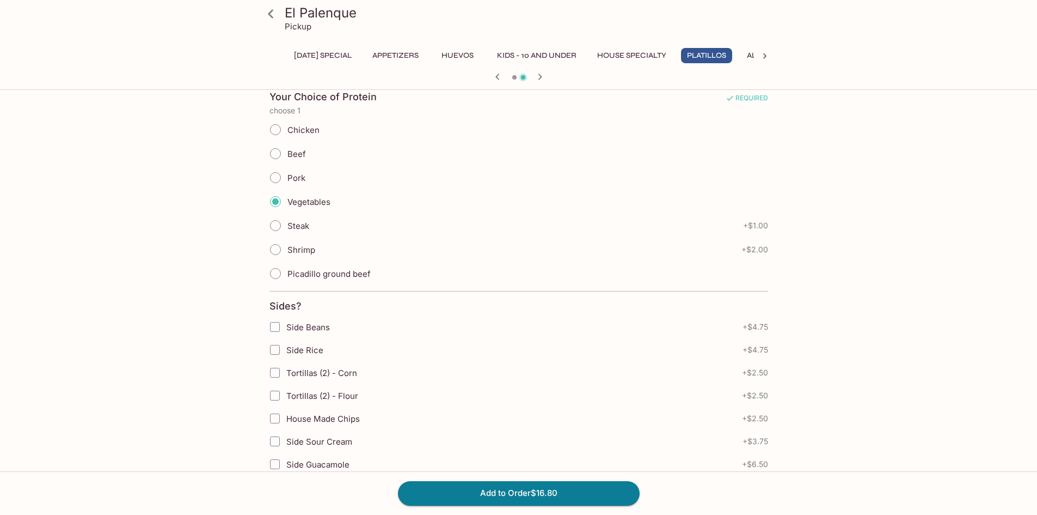
click at [278, 323] on input "Side Beans" at bounding box center [275, 327] width 22 height 22
checkbox input "true"
click at [877, 298] on div "El Palenque Pickup [DATE] Special Appetizers Huevos Kids - 10 and Under House S…" at bounding box center [518, 106] width 1037 height 515
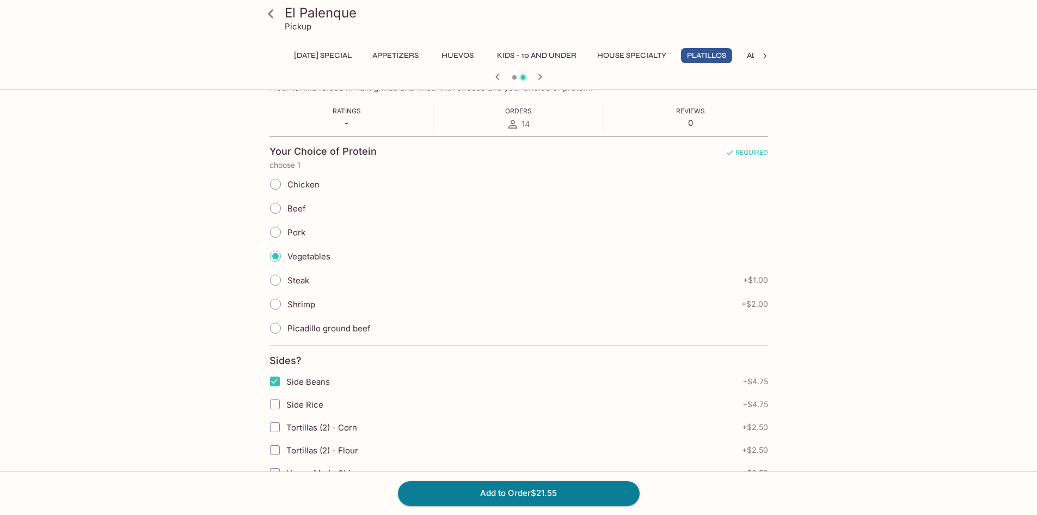
scroll to position [0, 0]
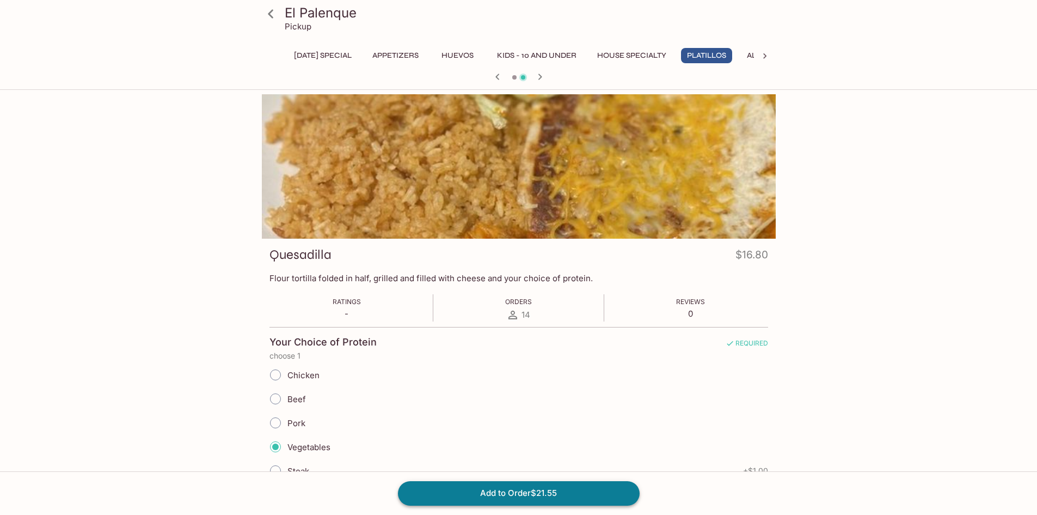
click at [499, 492] on button "Add to Order $21.55" at bounding box center [519, 493] width 242 height 24
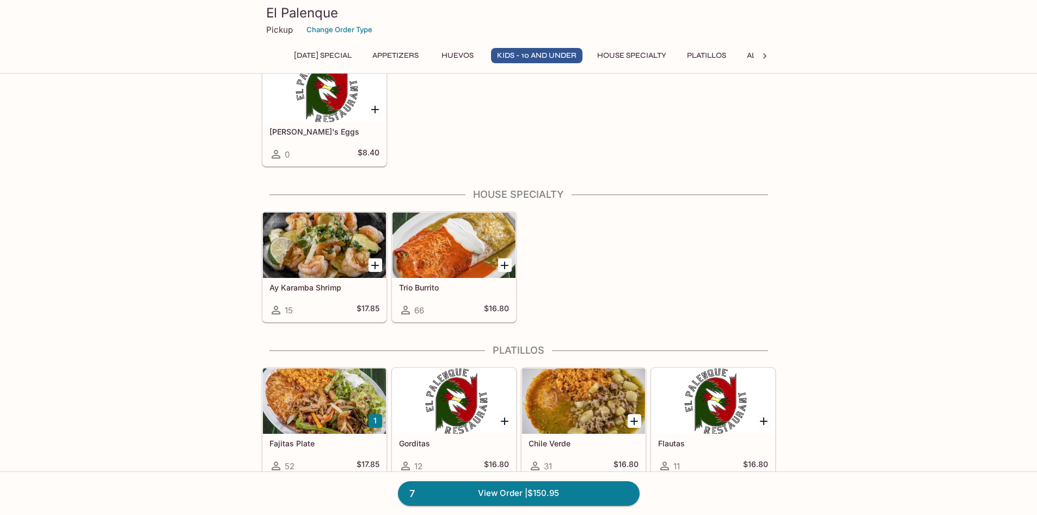
scroll to position [1035, 0]
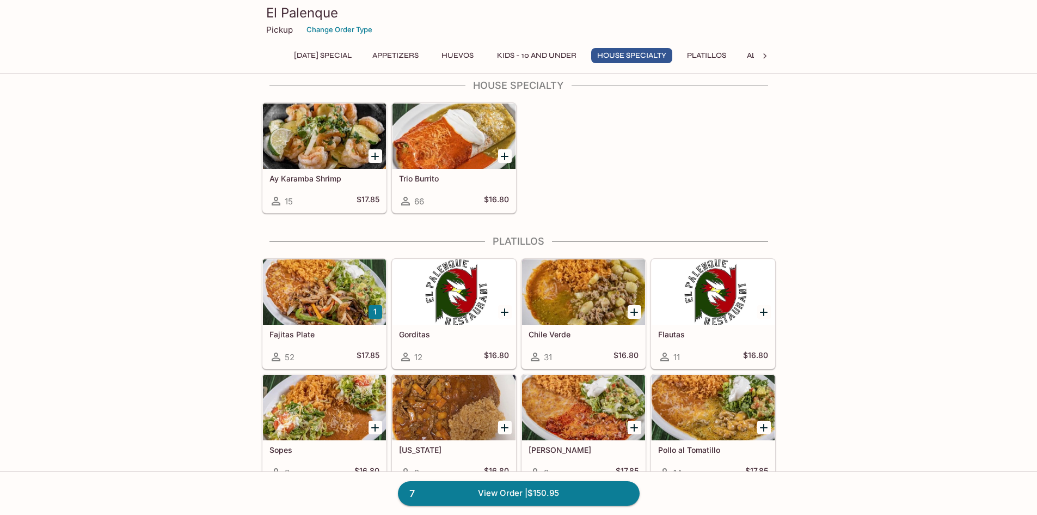
drag, startPoint x: 908, startPoint y: 320, endPoint x: 899, endPoint y: 291, distance: 30.8
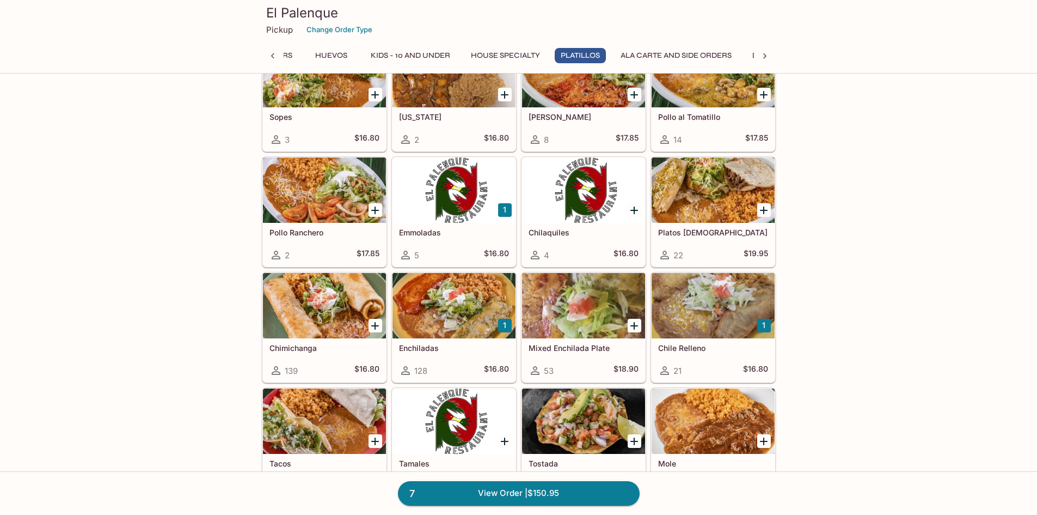
scroll to position [1476, 0]
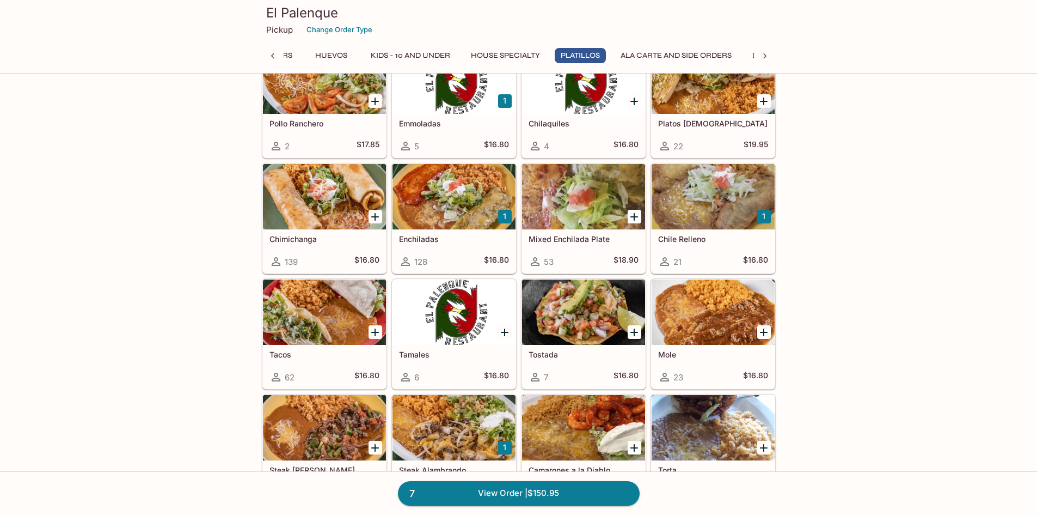
drag, startPoint x: 849, startPoint y: 319, endPoint x: 847, endPoint y: 294, distance: 25.1
click at [847, 294] on div "This restaurant is currently closed and will open [DATE] at 11:00 AM . You may …" at bounding box center [518, 107] width 1037 height 2993
click at [847, 292] on div "This restaurant is currently closed and will open [DATE] at 11:00 AM . You may …" at bounding box center [518, 107] width 1037 height 2993
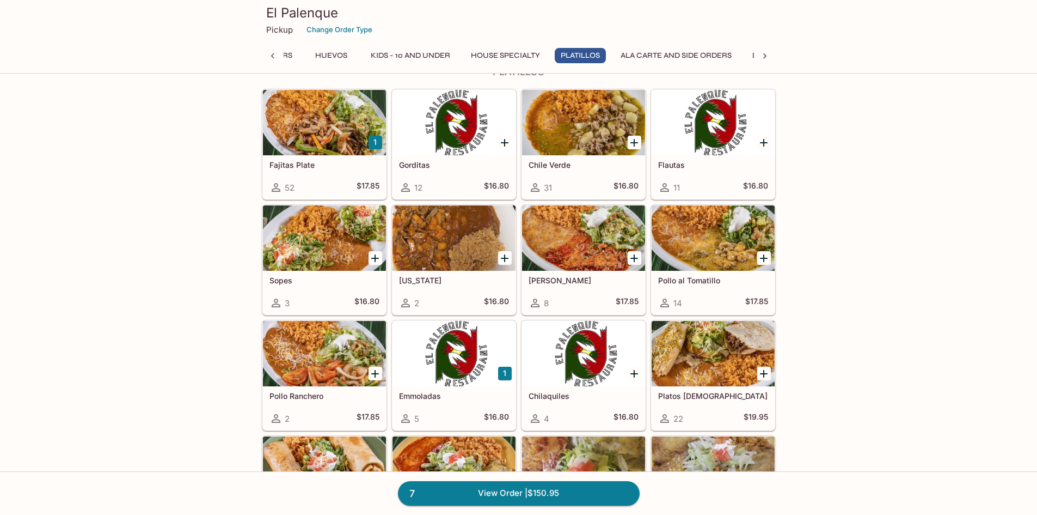
click at [876, 329] on div "This restaurant is currently closed and will open [DATE] at 11:00 AM . You may …" at bounding box center [518, 379] width 1037 height 2993
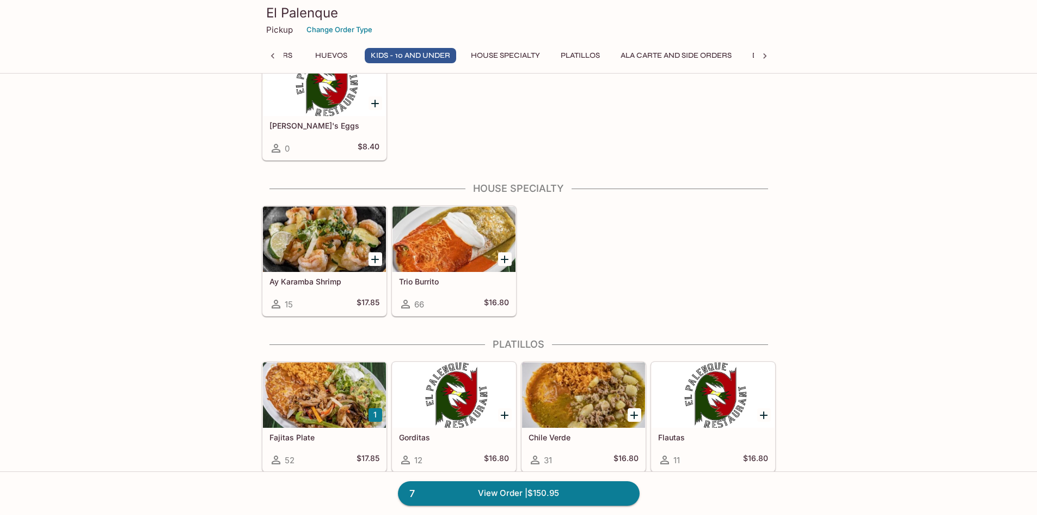
scroll to position [877, 0]
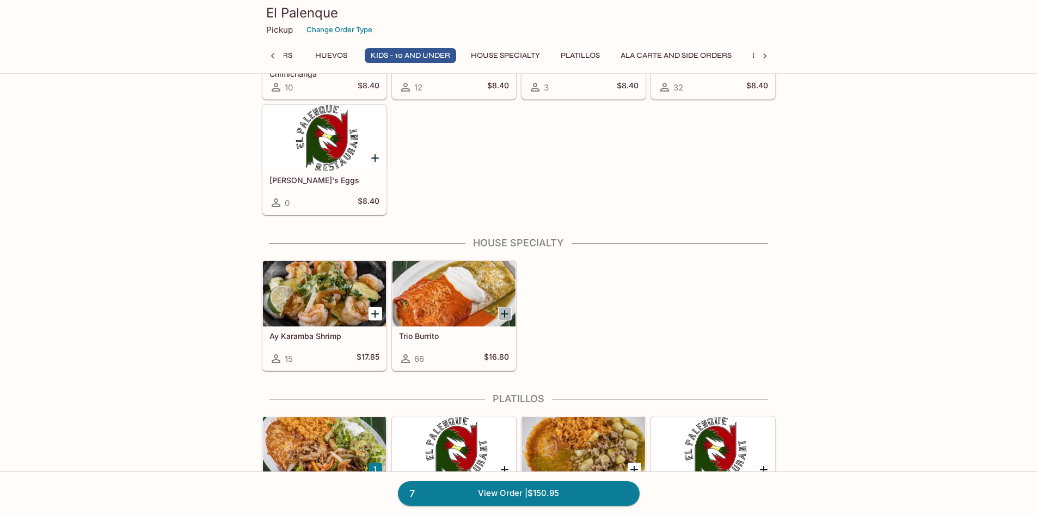
click at [505, 312] on icon "Add Trio Burrito" at bounding box center [505, 314] width 8 height 8
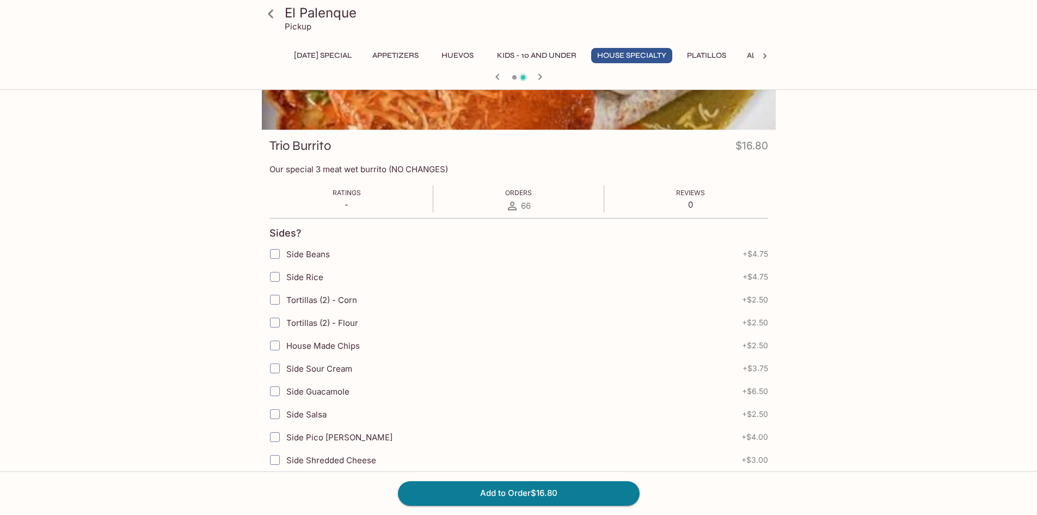
scroll to position [272, 0]
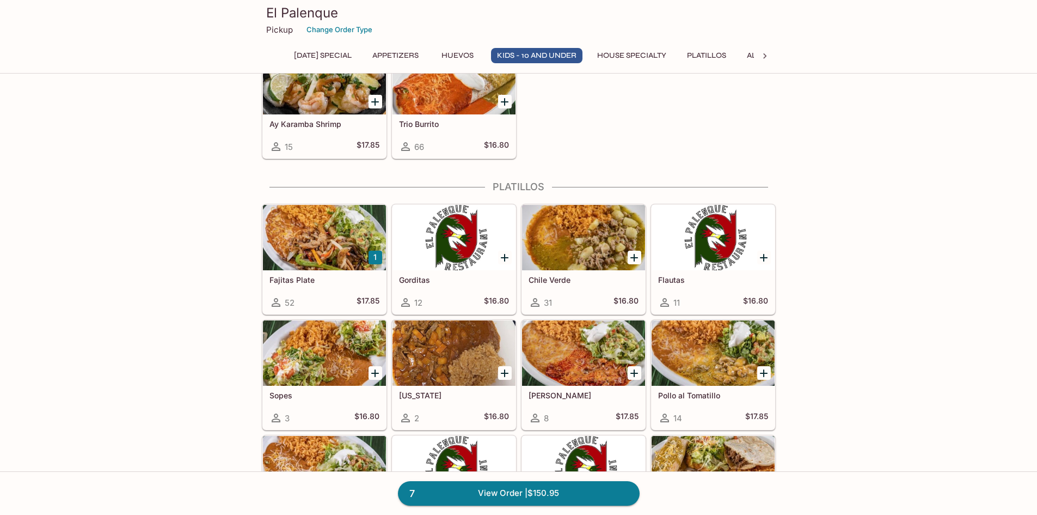
scroll to position [980, 0]
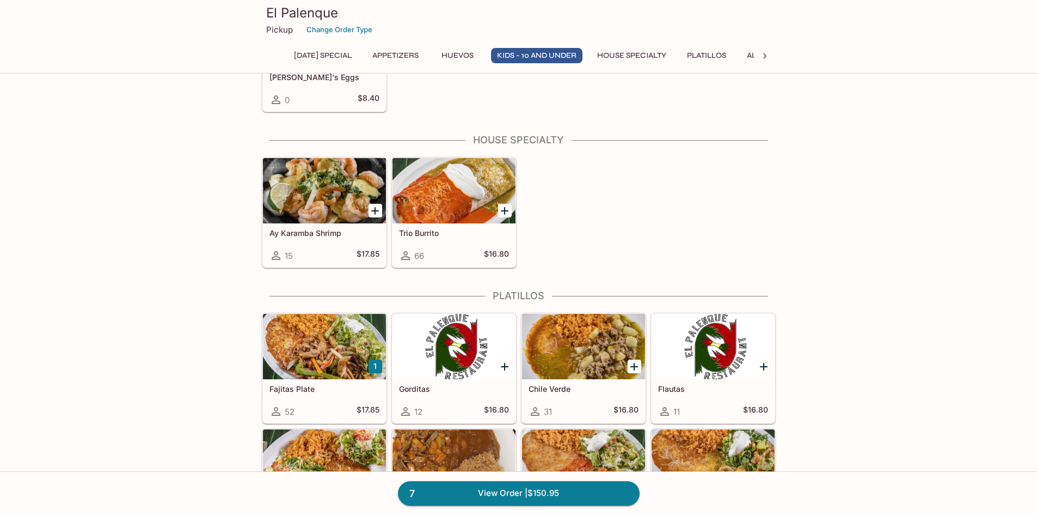
click at [505, 211] on icon "Add Trio Burrito" at bounding box center [505, 211] width 8 height 8
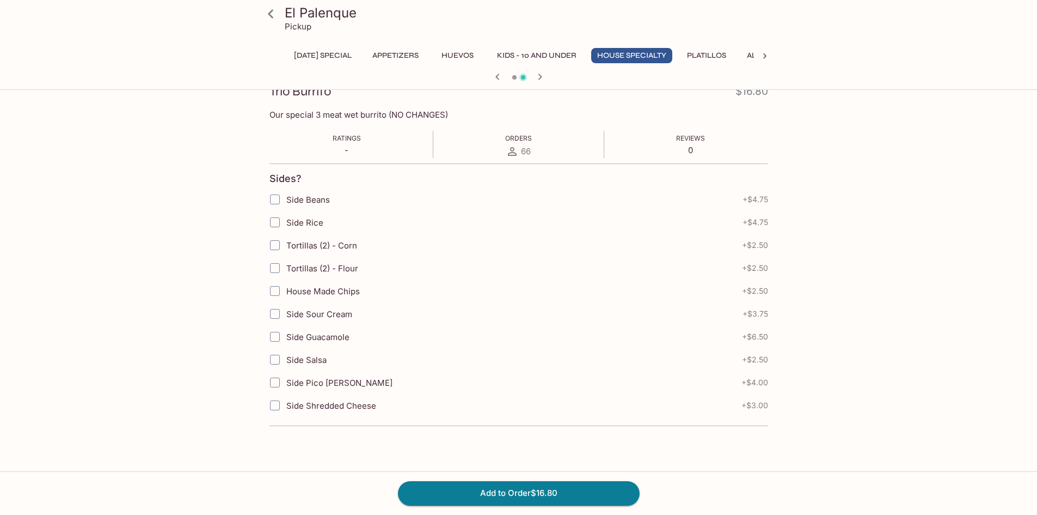
scroll to position [109, 0]
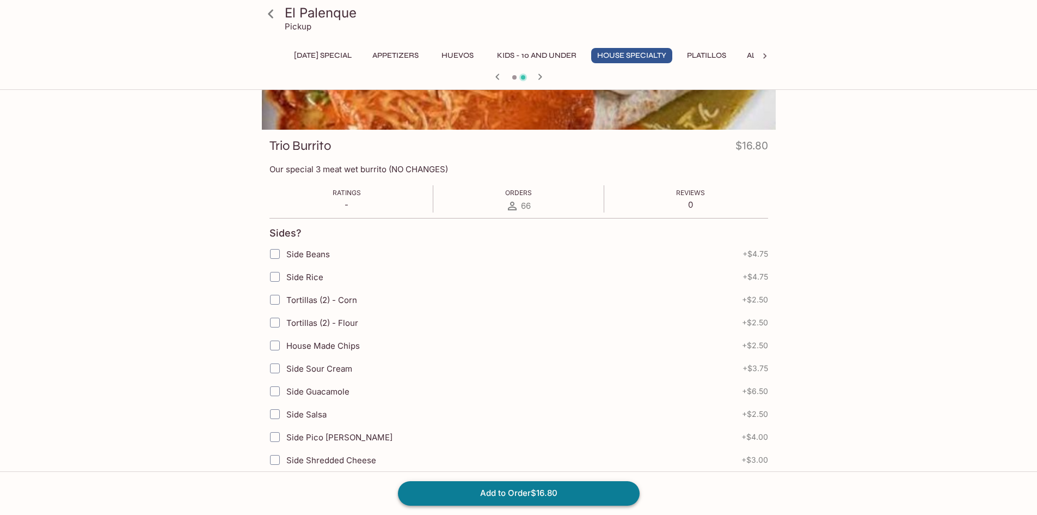
click at [496, 492] on button "Add to Order $16.80" at bounding box center [519, 493] width 242 height 24
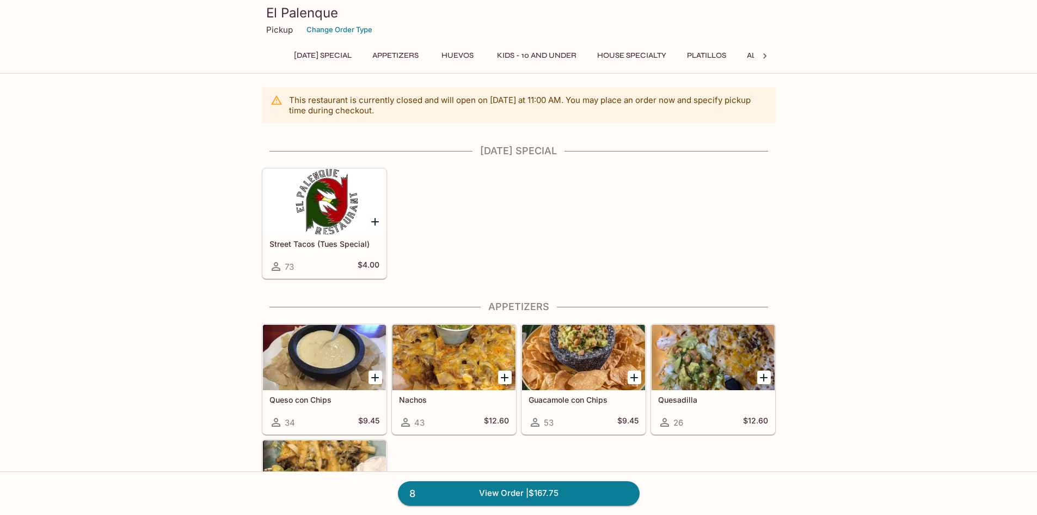
drag, startPoint x: 896, startPoint y: 248, endPoint x: 884, endPoint y: 221, distance: 30.0
click at [565, 490] on link "8 View Order | $167.75" at bounding box center [519, 493] width 242 height 24
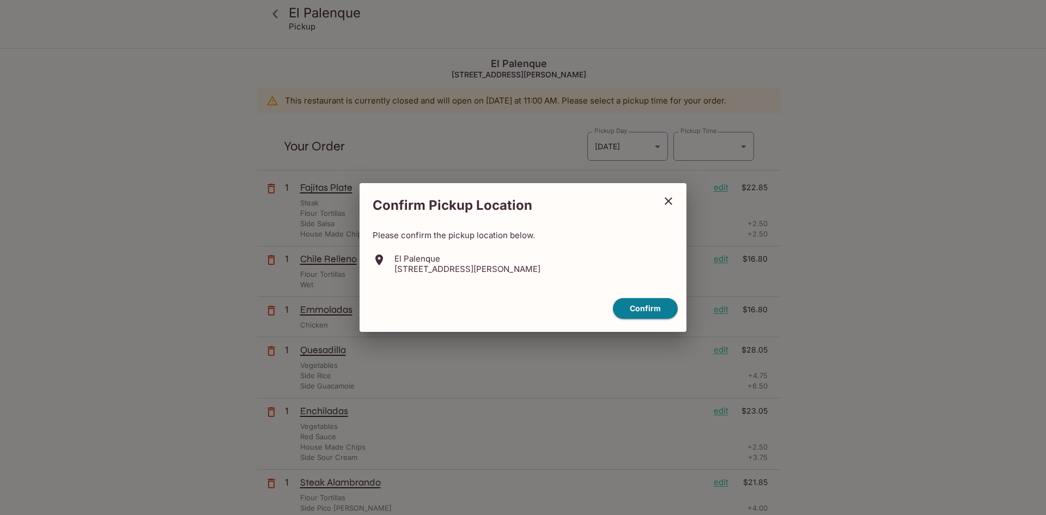
type input "[DATE]T21:15:00.000000Z"
click at [639, 308] on button "Confirm" at bounding box center [645, 308] width 65 height 21
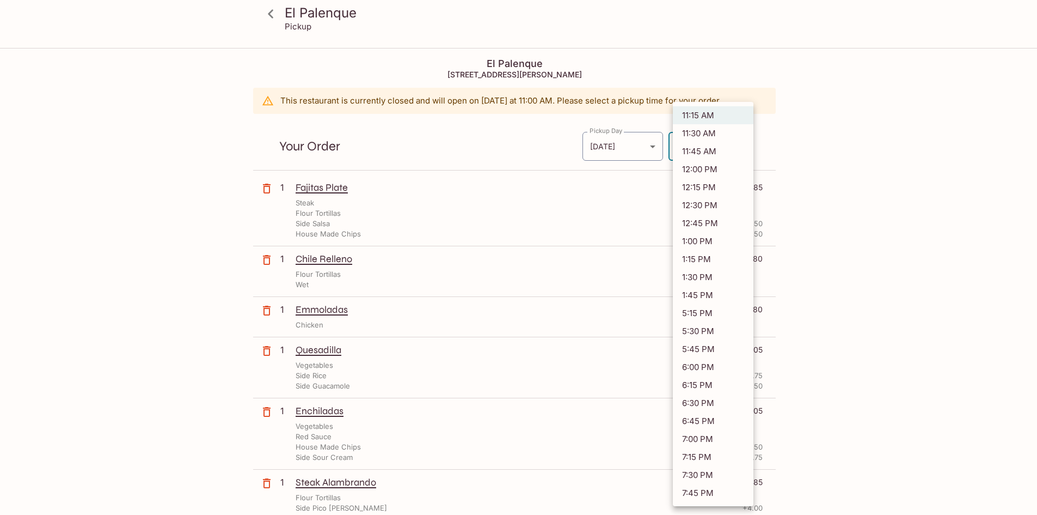
click at [737, 146] on body "[GEOGRAPHIC_DATA] Pickup [GEOGRAPHIC_DATA] [STREET_ADDRESS] This restaurant is …" at bounding box center [518, 306] width 1037 height 515
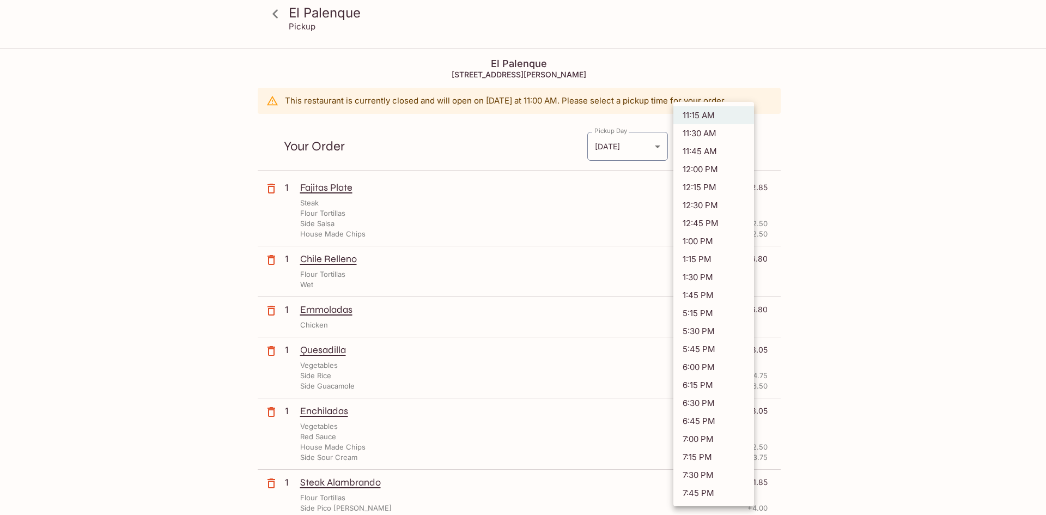
click at [702, 116] on li "11:15 AM" at bounding box center [713, 115] width 81 height 18
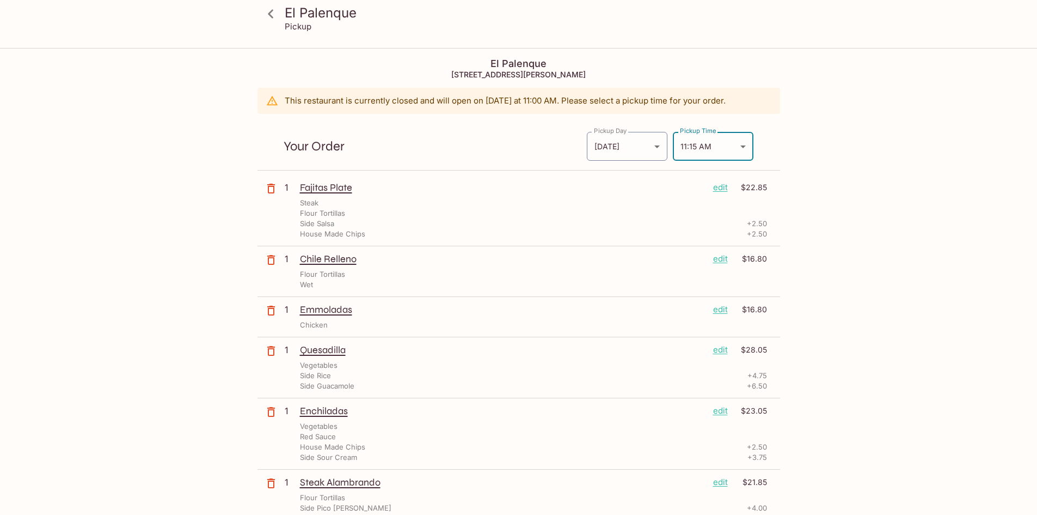
click at [881, 248] on div "[GEOGRAPHIC_DATA] Pickup [GEOGRAPHIC_DATA] [STREET_ADDRESS] This restaurant is …" at bounding box center [518, 306] width 1037 height 515
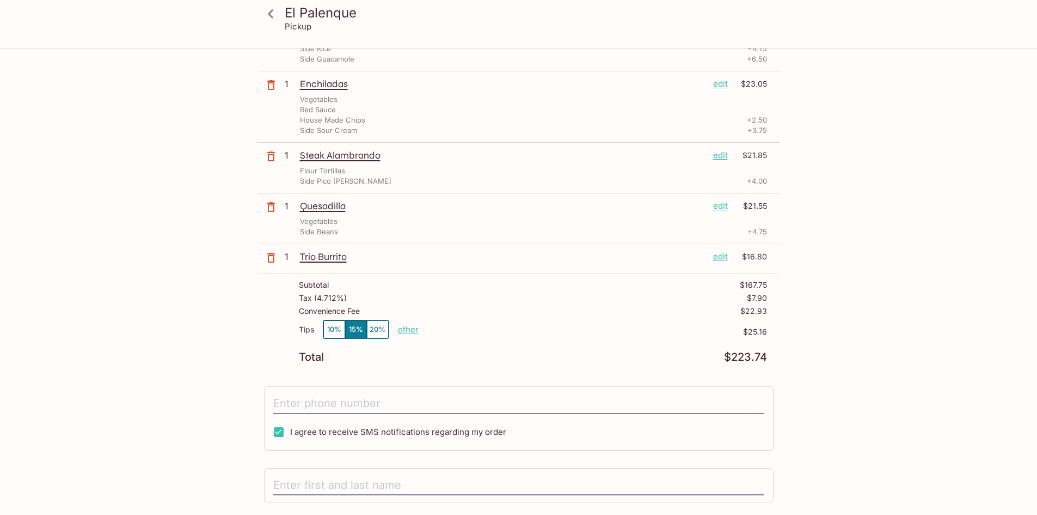
scroll to position [433, 0]
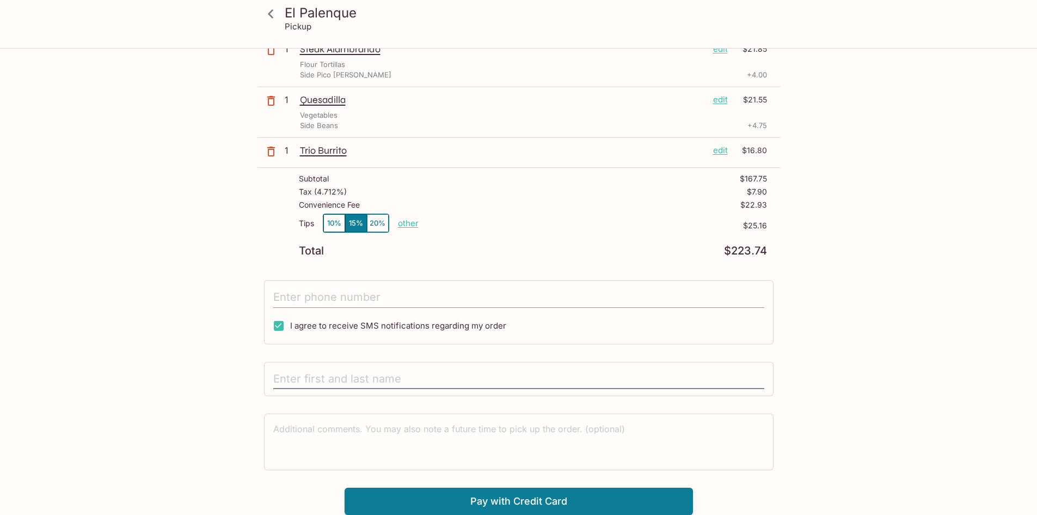
click at [384, 295] on input "tel" at bounding box center [518, 297] width 491 height 21
type input "[PHONE_NUMBER]"
click at [446, 382] on input "text" at bounding box center [518, 379] width 491 height 21
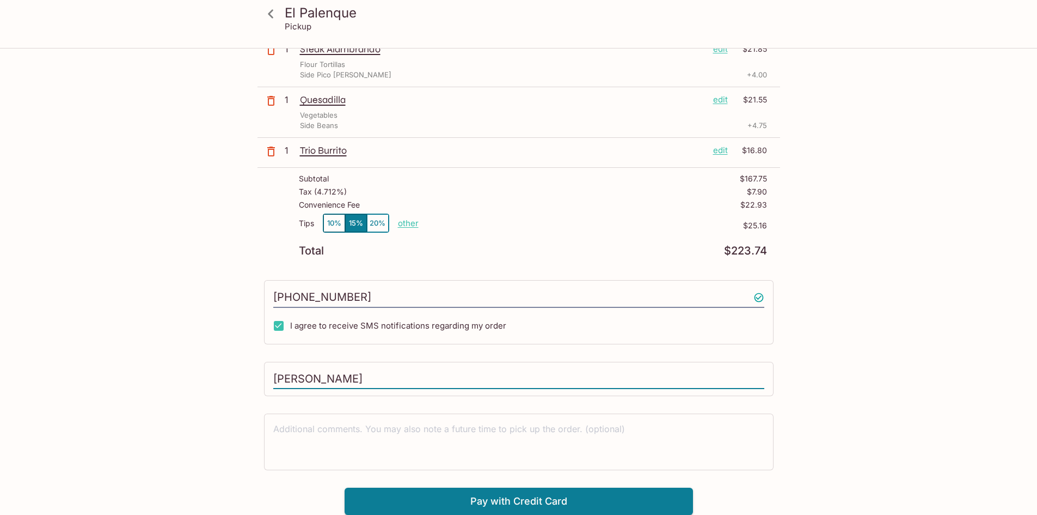
type input "[PERSON_NAME]"
click at [835, 348] on div "[GEOGRAPHIC_DATA] Pickup [GEOGRAPHIC_DATA] [STREET_ADDRESS] This restaurant is …" at bounding box center [518, 65] width 697 height 899
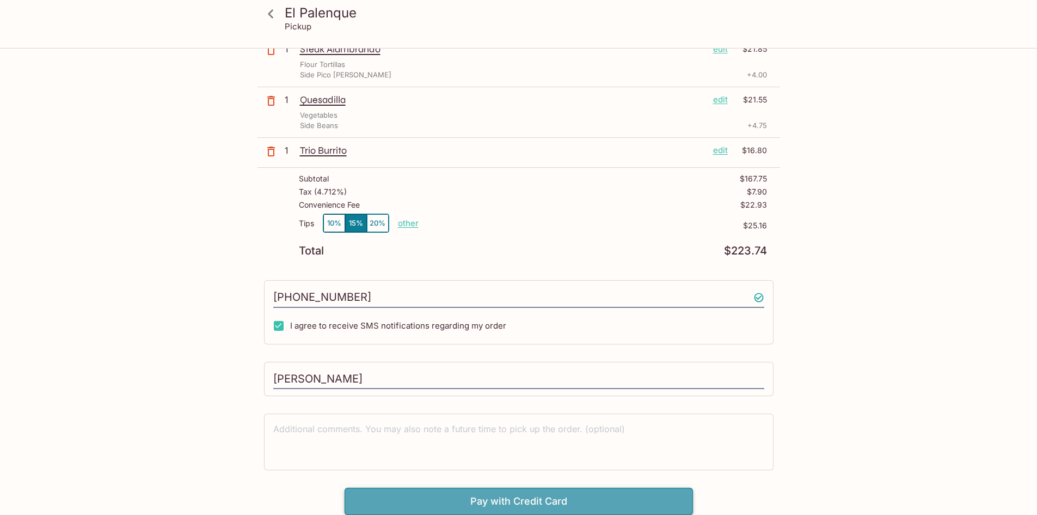
click at [524, 499] on button "Pay with Credit Card" at bounding box center [519, 500] width 349 height 27
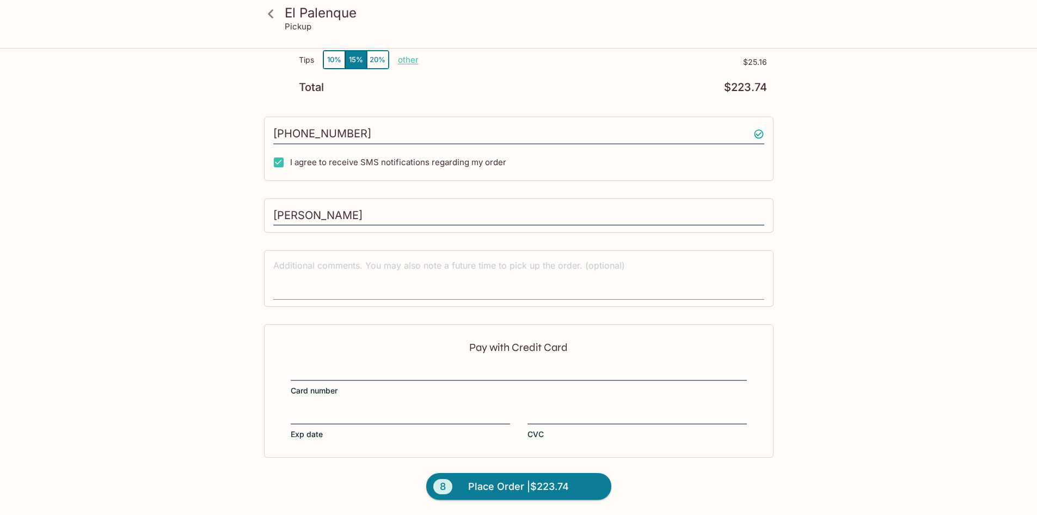
drag, startPoint x: 433, startPoint y: 276, endPoint x: 442, endPoint y: 282, distance: 10.6
click at [433, 276] on textarea at bounding box center [518, 278] width 491 height 38
click at [461, 350] on p "Pay with Credit Card" at bounding box center [519, 347] width 456 height 10
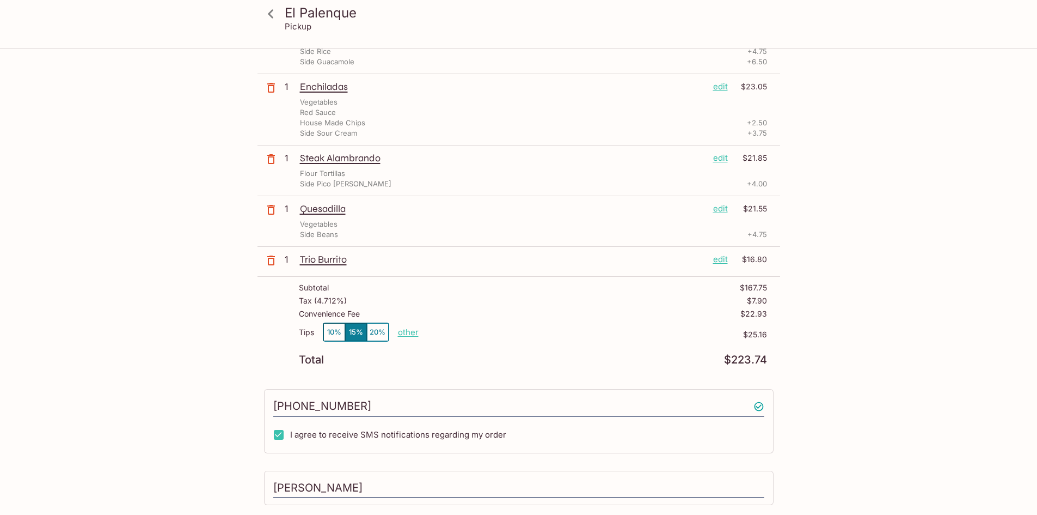
click at [333, 332] on button "10%" at bounding box center [334, 332] width 22 height 18
drag, startPoint x: 840, startPoint y: 377, endPoint x: 805, endPoint y: 335, distance: 54.5
click at [805, 335] on div "[GEOGRAPHIC_DATA] Pickup [GEOGRAPHIC_DATA] [STREET_ADDRESS] This restaurant is …" at bounding box center [518, 256] width 697 height 1062
click at [809, 297] on div "[GEOGRAPHIC_DATA] Pickup [GEOGRAPHIC_DATA] [STREET_ADDRESS] This restaurant is …" at bounding box center [518, 256] width 697 height 1062
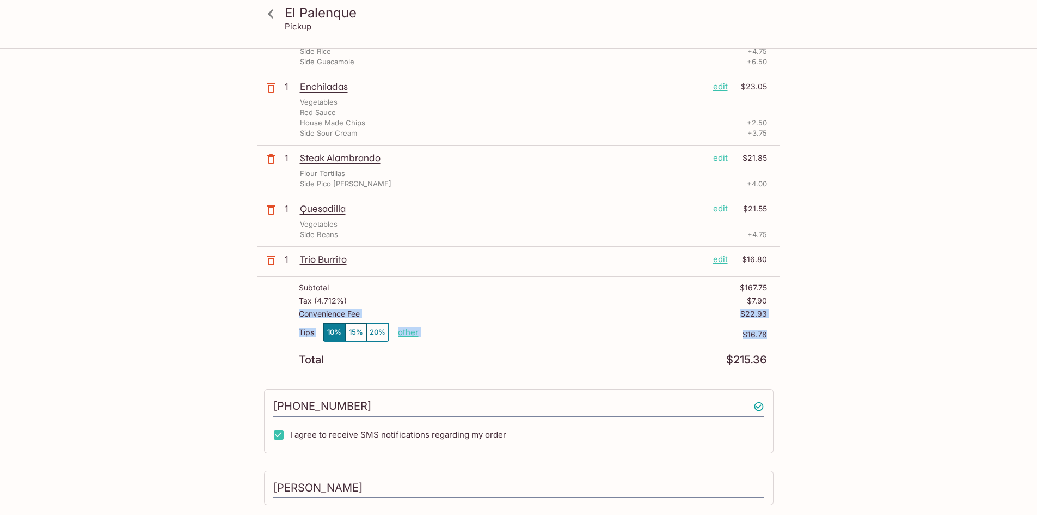
click at [809, 297] on div "[GEOGRAPHIC_DATA] Pickup [GEOGRAPHIC_DATA] [STREET_ADDRESS] This restaurant is …" at bounding box center [518, 256] width 697 height 1062
drag, startPoint x: 820, startPoint y: 338, endPoint x: 802, endPoint y: 319, distance: 26.6
click at [802, 319] on div "[GEOGRAPHIC_DATA] Pickup [GEOGRAPHIC_DATA] [STREET_ADDRESS] This restaurant is …" at bounding box center [518, 256] width 697 height 1062
drag, startPoint x: 836, startPoint y: 347, endPoint x: 813, endPoint y: 305, distance: 48.0
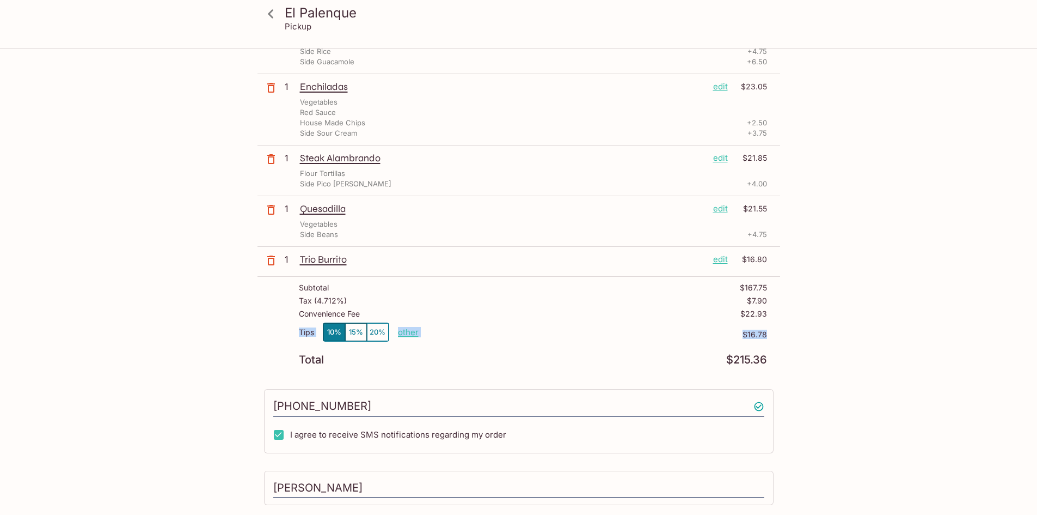
click at [813, 305] on div "[GEOGRAPHIC_DATA] Pickup [GEOGRAPHIC_DATA] [STREET_ADDRESS] This restaurant is …" at bounding box center [518, 256] width 697 height 1062
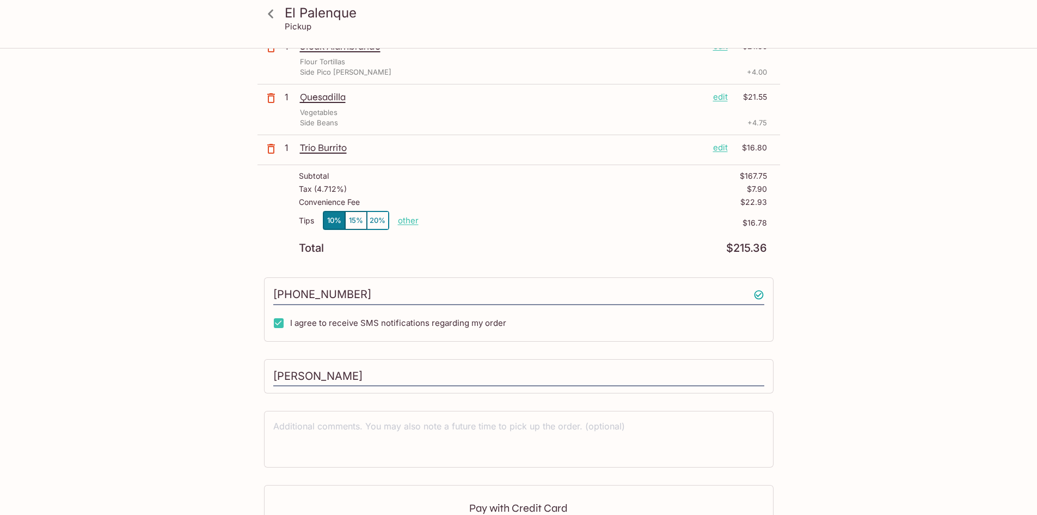
scroll to position [596, 0]
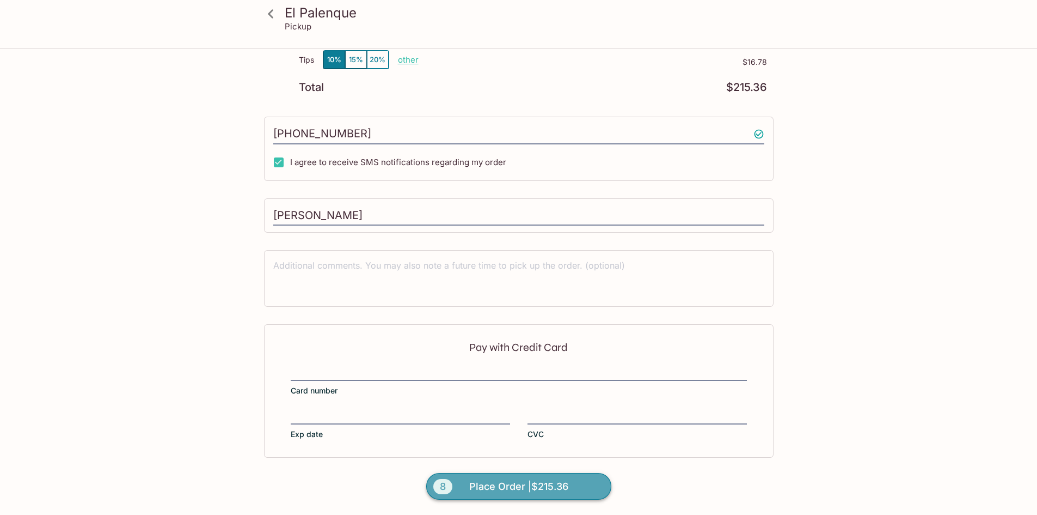
click at [540, 491] on span "Place Order | $215.36" at bounding box center [518, 486] width 99 height 17
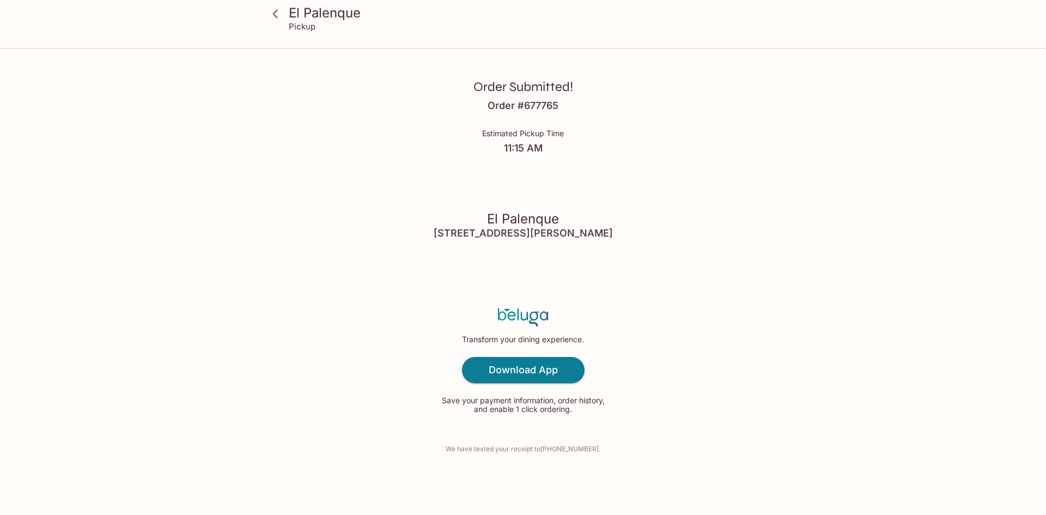
drag, startPoint x: 812, startPoint y: 388, endPoint x: 698, endPoint y: 129, distance: 282.6
click at [698, 129] on div "Order Submitted! Order # 677765 Estimated Pickup Time 11:15 AM El Palenque [STR…" at bounding box center [522, 257] width 697 height 515
drag, startPoint x: 803, startPoint y: 394, endPoint x: 782, endPoint y: 353, distance: 45.6
click at [782, 354] on div "Order Submitted! Order # 677765 Estimated Pickup Time 11:15 AM El Palenque [STR…" at bounding box center [522, 257] width 697 height 515
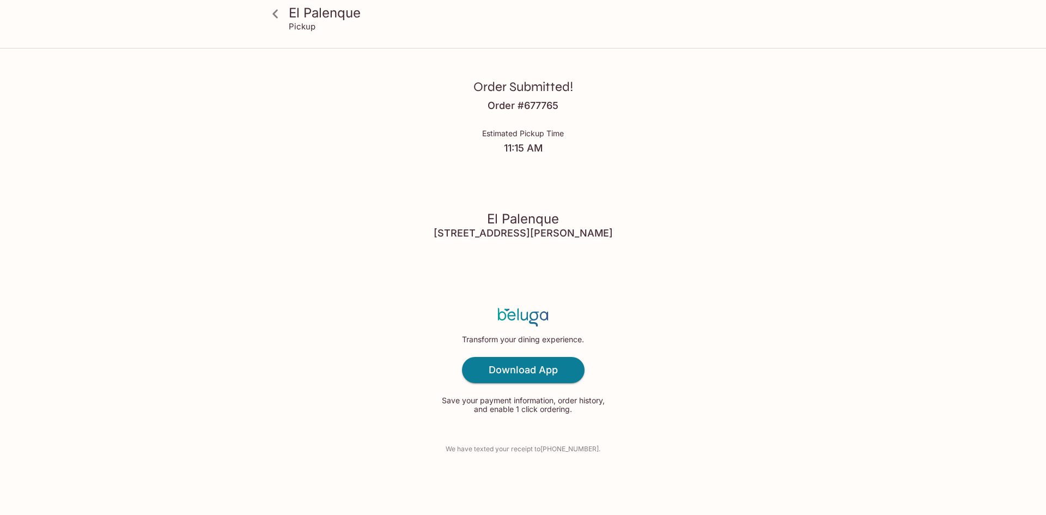
click at [782, 353] on div "Order Submitted! Order # 677765 Estimated Pickup Time 11:15 AM El Palenque [STR…" at bounding box center [522, 257] width 697 height 515
drag, startPoint x: 793, startPoint y: 423, endPoint x: 749, endPoint y: 372, distance: 66.4
click at [749, 372] on div "Order Submitted! Order # 677765 Estimated Pickup Time 11:15 AM El Palenque [STR…" at bounding box center [522, 257] width 697 height 515
drag, startPoint x: 820, startPoint y: 436, endPoint x: 758, endPoint y: 188, distance: 255.6
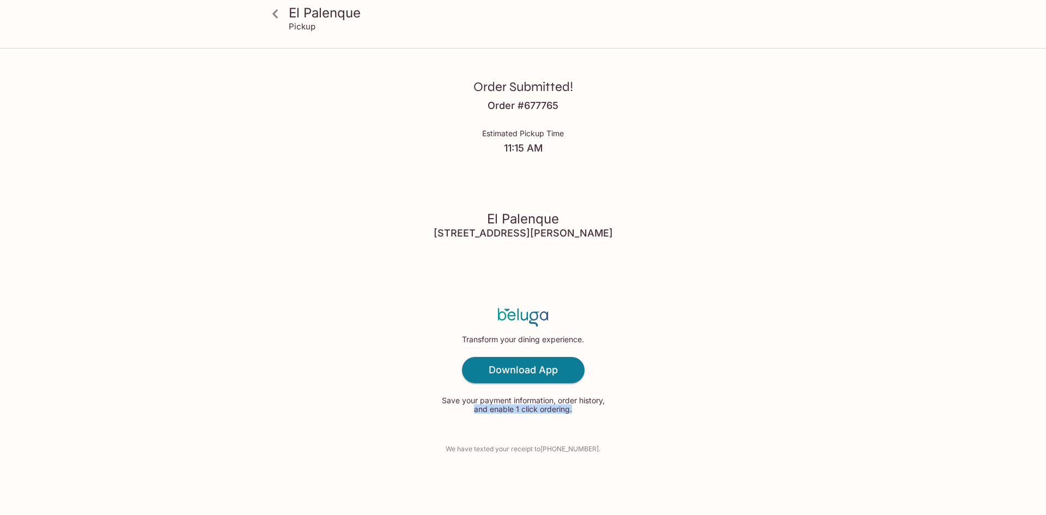
click at [758, 188] on div "Order Submitted! Order # 677765 Estimated Pickup Time 11:15 AM El Palenque [STR…" at bounding box center [522, 257] width 697 height 515
click at [757, 187] on div "Order Submitted! Order # 677765 Estimated Pickup Time 11:15 AM El Palenque [STR…" at bounding box center [522, 257] width 697 height 515
click at [564, 450] on p "We have texted your receipt to [PHONE_NUMBER] ." at bounding box center [522, 448] width 155 height 10
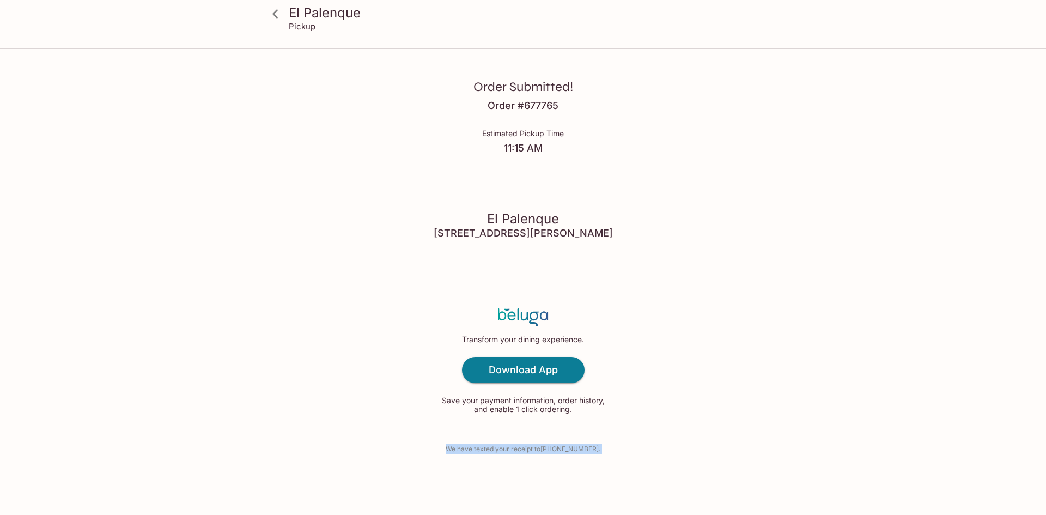
click at [558, 453] on p "We have texted your receipt to [PHONE_NUMBER] ." at bounding box center [522, 448] width 155 height 10
click at [668, 440] on div "Order Submitted! Order # 677765 Estimated Pickup Time 11:15 AM El Palenque [STR…" at bounding box center [522, 257] width 697 height 515
drag, startPoint x: 668, startPoint y: 440, endPoint x: 651, endPoint y: 441, distance: 16.9
click at [668, 440] on div "Order Submitted! Order # 677765 Estimated Pickup Time 11:15 AM El Palenque [STR…" at bounding box center [522, 257] width 697 height 515
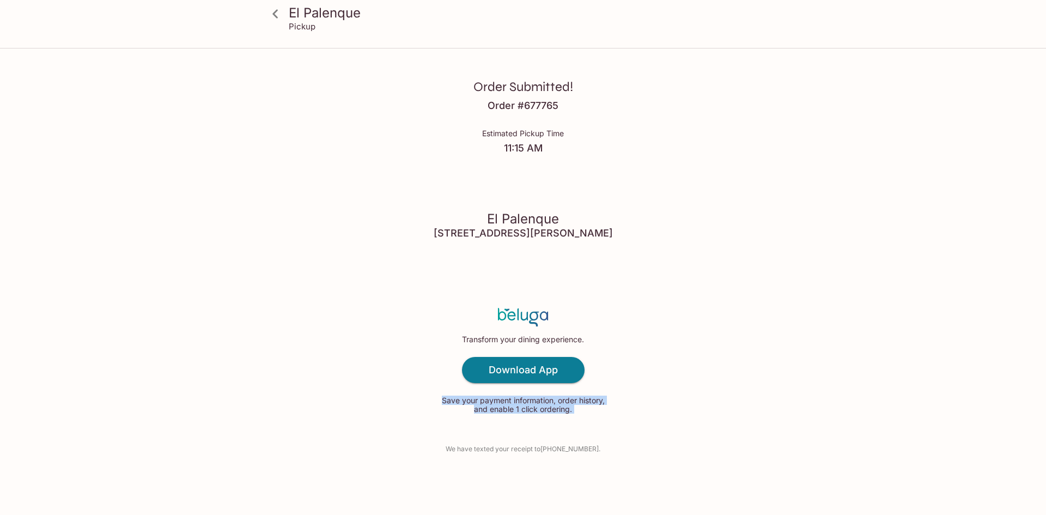
drag, startPoint x: 637, startPoint y: 446, endPoint x: 614, endPoint y: 460, distance: 26.6
click at [637, 447] on div "Order Submitted! Order # 677765 Estimated Pickup Time 11:15 AM El Palenque [STR…" at bounding box center [522, 257] width 697 height 515
click at [613, 460] on div "Order Submitted! Order # 677765 Estimated Pickup Time 11:15 AM El Palenque [STR…" at bounding box center [522, 257] width 697 height 515
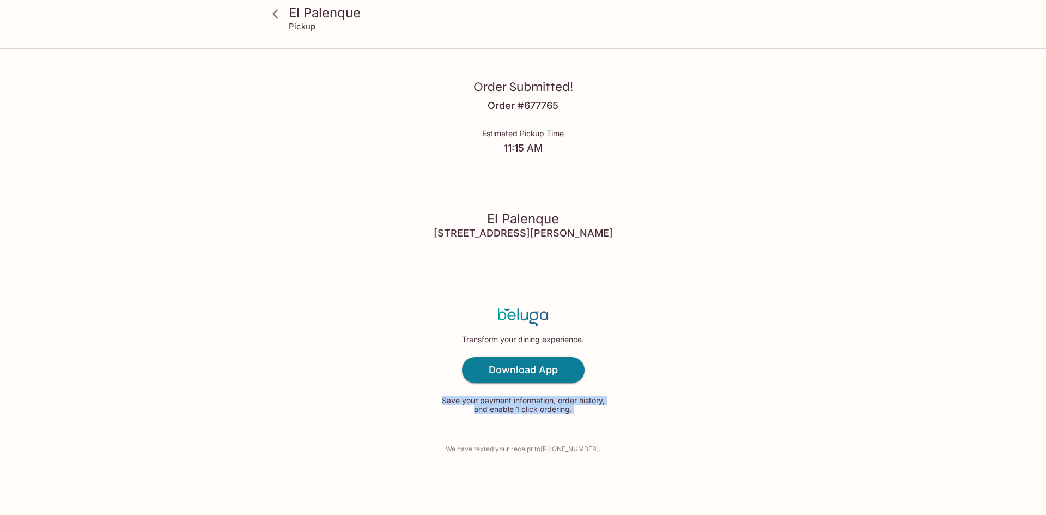
click at [718, 407] on div "Order Submitted! Order # 677765 Estimated Pickup Time 11:15 AM El Palenque [STR…" at bounding box center [522, 257] width 697 height 515
drag, startPoint x: 795, startPoint y: 356, endPoint x: 778, endPoint y: 287, distance: 71.2
click at [779, 289] on div "Order Submitted! Order # 677765 Estimated Pickup Time 11:15 AM El Palenque [STR…" at bounding box center [522, 257] width 697 height 515
click at [778, 286] on div "Order Submitted! Order # 677765 Estimated Pickup Time 11:15 AM El Palenque [STR…" at bounding box center [522, 257] width 697 height 515
drag, startPoint x: 573, startPoint y: 450, endPoint x: 597, endPoint y: 451, distance: 23.4
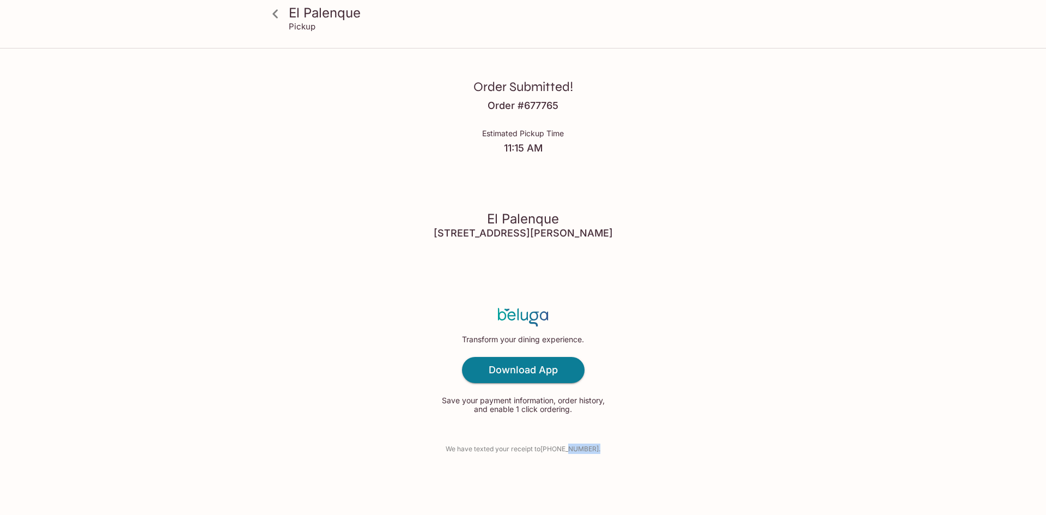
click at [597, 451] on div "Order Submitted! Order # 677765 Estimated Pickup Time 11:15 AM El Palenque [STR…" at bounding box center [522, 257] width 697 height 515
drag, startPoint x: 610, startPoint y: 446, endPoint x: 601, endPoint y: 427, distance: 21.0
click at [601, 427] on div "Order Submitted! Order # 677765 Estimated Pickup Time 11:15 AM El Palenque [STR…" at bounding box center [522, 257] width 697 height 515
click at [601, 427] on div "Transform your dining experience. Download App Save your payment information, o…" at bounding box center [522, 361] width 169 height 166
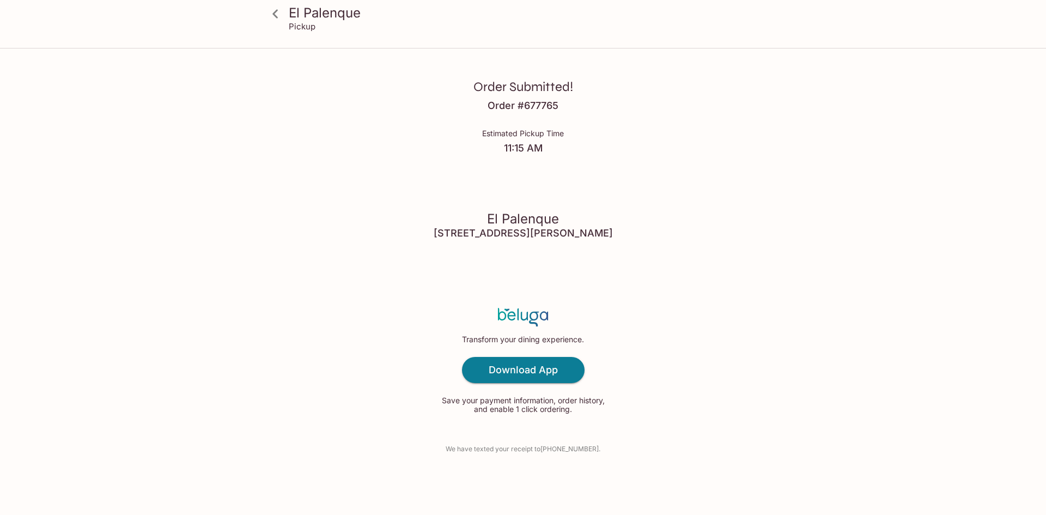
click at [700, 381] on div "Order Submitted! Order # 677765 Estimated Pickup Time 11:15 AM El Palenque [STR…" at bounding box center [522, 257] width 697 height 515
drag, startPoint x: 704, startPoint y: 266, endPoint x: 669, endPoint y: 170, distance: 102.0
click at [669, 170] on div "Order Submitted! Order # 677765 Estimated Pickup Time 11:15 AM El Palenque [STR…" at bounding box center [522, 257] width 697 height 515
click at [669, 169] on div "Order Submitted! Order # 677765 Estimated Pickup Time 11:15 AM El Palenque [STR…" at bounding box center [522, 257] width 697 height 515
click at [742, 321] on div "Order Submitted! Order # 677765 Estimated Pickup Time 11:15 AM El Palenque [STR…" at bounding box center [522, 257] width 697 height 515
